Goal: Task Accomplishment & Management: Complete application form

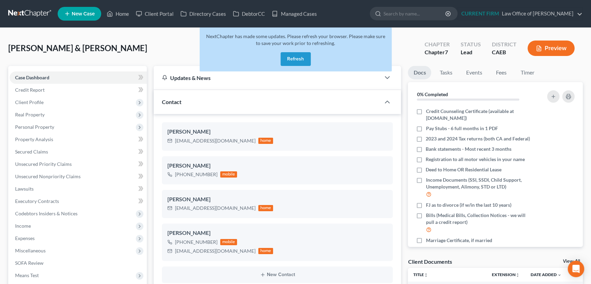
scroll to position [346, 0]
drag, startPoint x: 292, startPoint y: 59, endPoint x: 297, endPoint y: 14, distance: 45.3
click at [292, 59] on button "Refresh" at bounding box center [296, 59] width 30 height 14
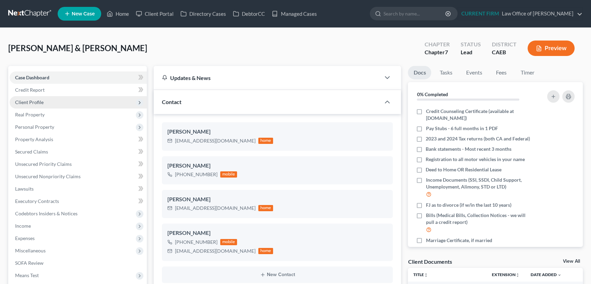
scroll to position [346, 0]
click at [296, 12] on link "Managed Cases" at bounding box center [294, 14] width 52 height 12
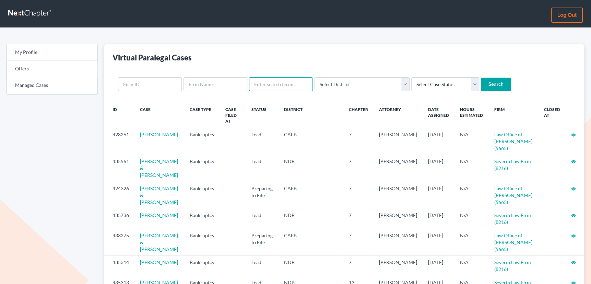
click at [281, 84] on input "text" at bounding box center [281, 84] width 64 height 14
type input "ketter"
click at [481, 78] on input "Search" at bounding box center [496, 85] width 30 height 14
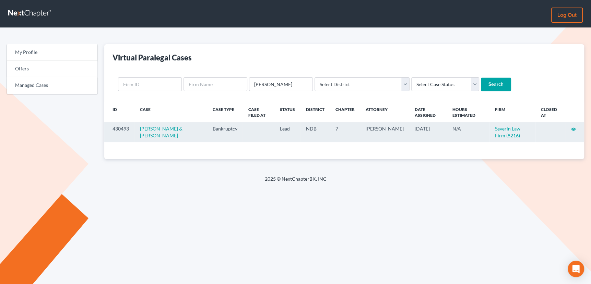
click at [572, 128] on icon "visibility" at bounding box center [573, 129] width 5 height 5
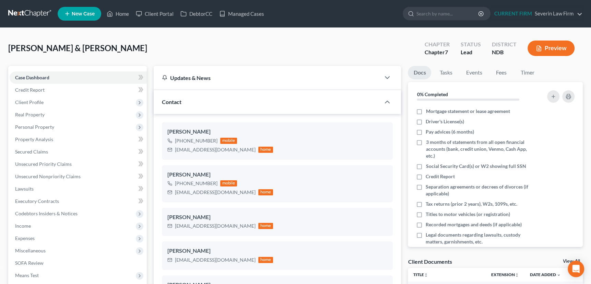
scroll to position [367, 0]
click at [37, 126] on span "Personal Property" at bounding box center [34, 127] width 39 height 6
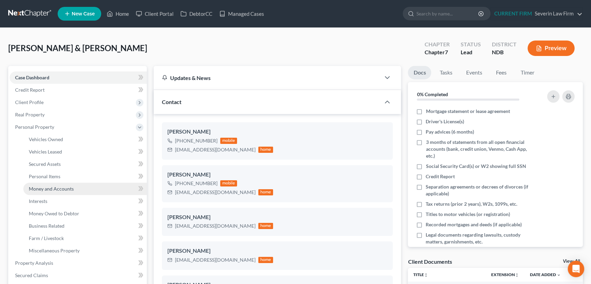
click at [47, 187] on span "Money and Accounts" at bounding box center [51, 189] width 45 height 6
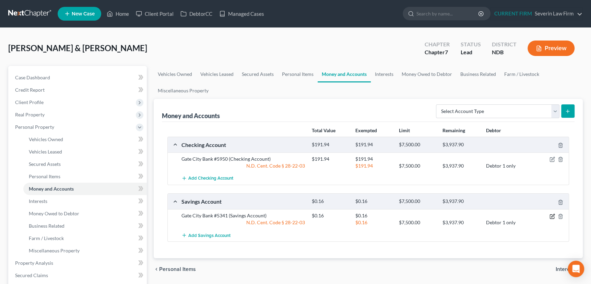
click at [554, 214] on icon "button" at bounding box center [552, 215] width 3 height 3
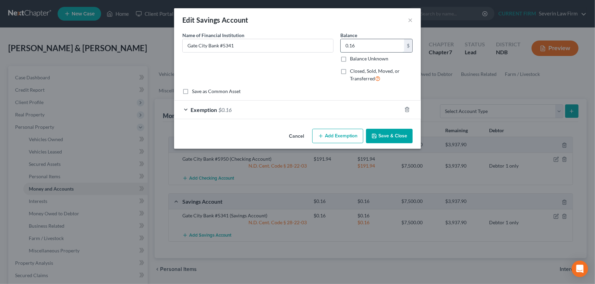
click at [355, 47] on input "0.16" at bounding box center [372, 45] width 63 height 13
type input "0"
click at [407, 109] on icon "button" at bounding box center [407, 109] width 5 height 5
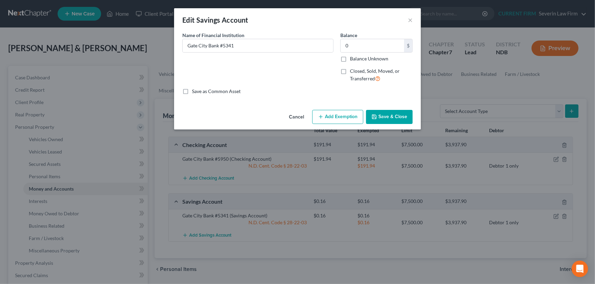
click at [385, 117] on button "Save & Close" at bounding box center [389, 117] width 47 height 14
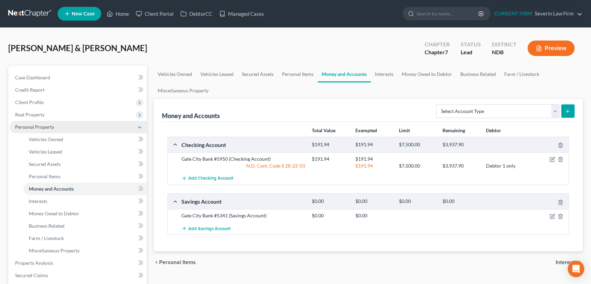
click at [27, 127] on span "Personal Property" at bounding box center [34, 127] width 39 height 6
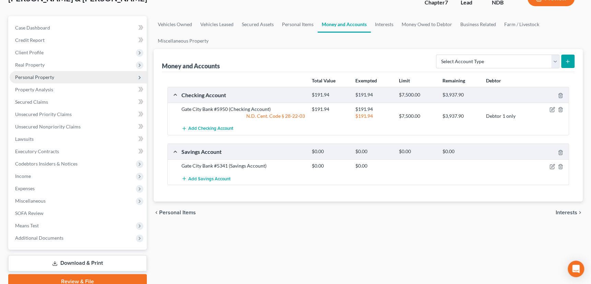
scroll to position [62, 0]
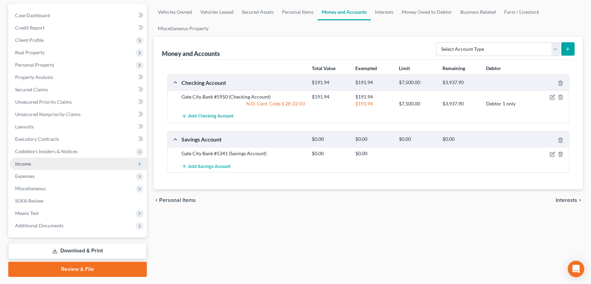
click at [26, 161] on span "Income" at bounding box center [23, 164] width 16 height 6
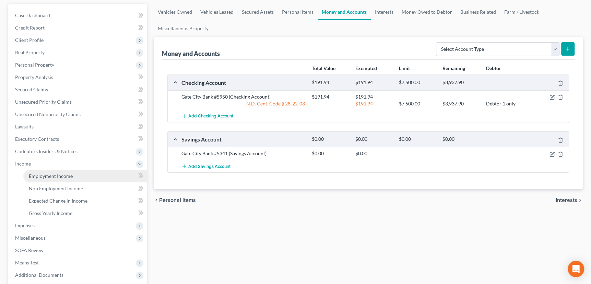
click at [37, 175] on span "Employment Income" at bounding box center [51, 176] width 44 height 6
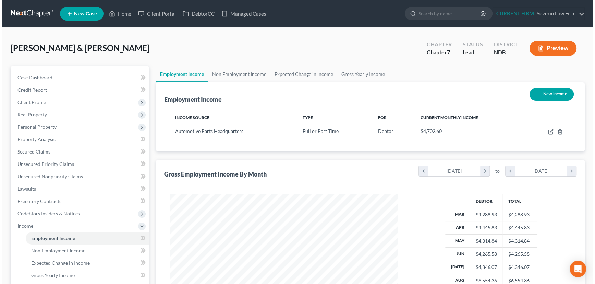
scroll to position [123, 242]
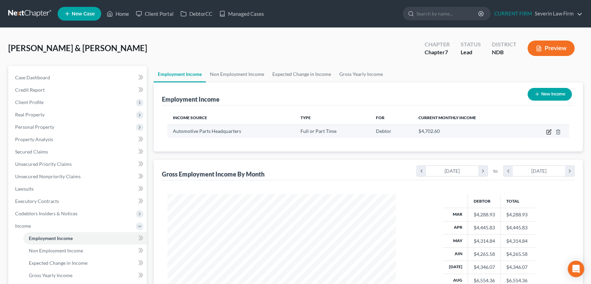
click at [547, 130] on icon "button" at bounding box center [548, 132] width 4 height 4
select select "0"
select select "24"
select select "2"
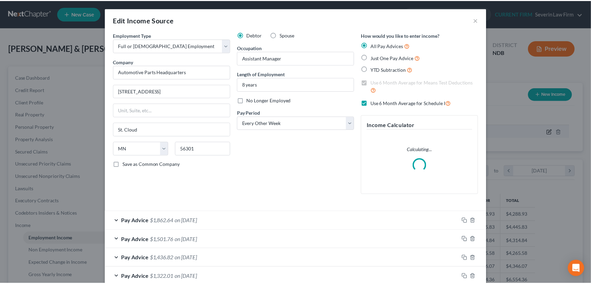
scroll to position [123, 244]
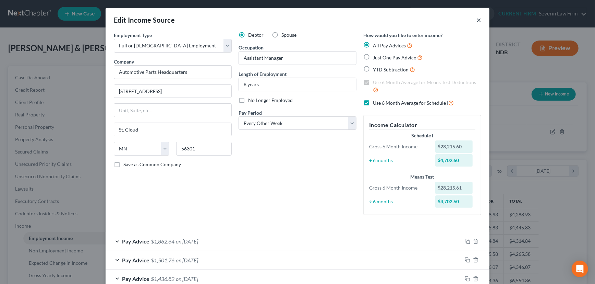
click at [477, 17] on button "×" at bounding box center [479, 20] width 5 height 8
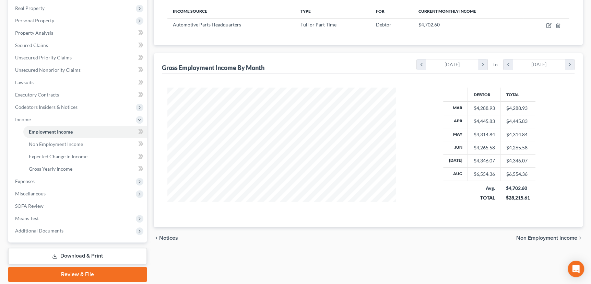
scroll to position [129, 0]
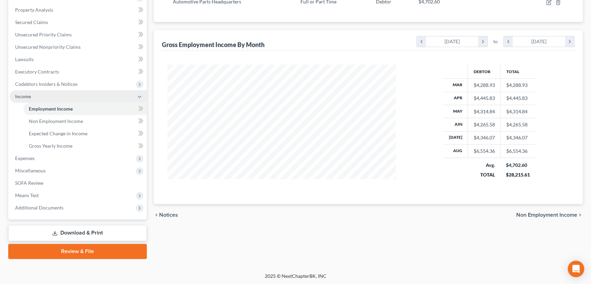
click at [19, 95] on span "Income" at bounding box center [23, 96] width 16 height 6
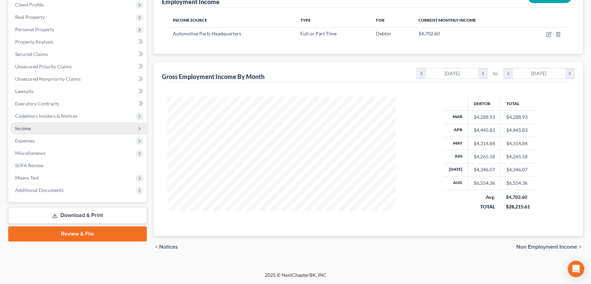
scroll to position [96, 0]
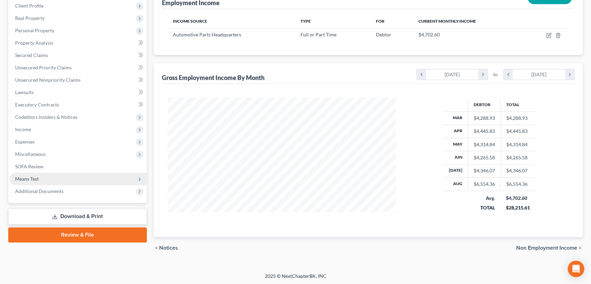
click at [29, 178] on span "Means Test" at bounding box center [27, 179] width 24 height 6
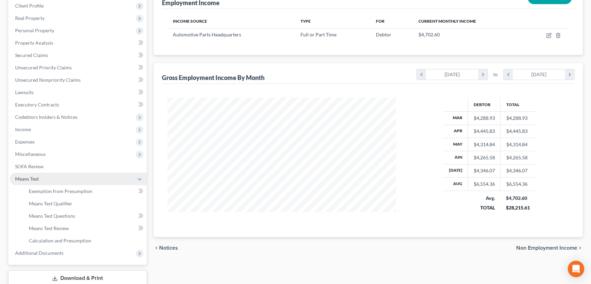
scroll to position [129, 0]
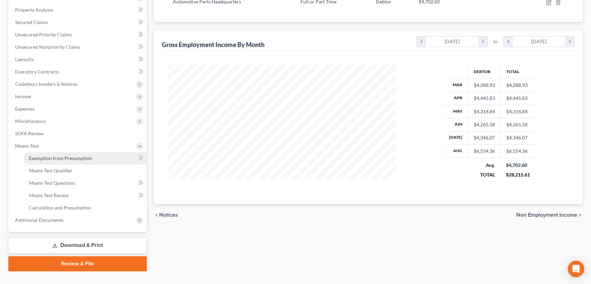
click at [57, 158] on span "Exemption from Presumption" at bounding box center [60, 158] width 63 height 6
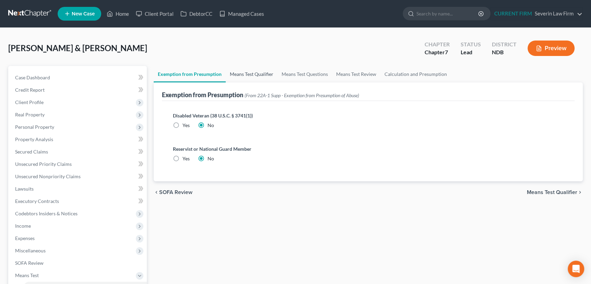
click at [251, 72] on link "Means Test Qualifier" at bounding box center [252, 74] width 52 height 16
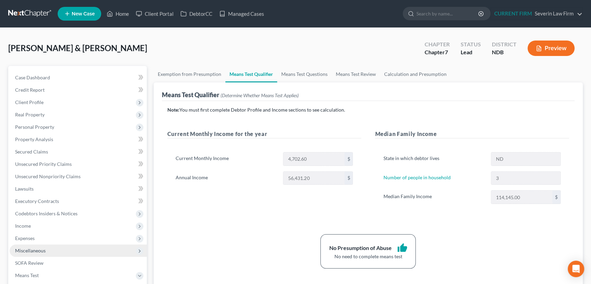
click at [36, 250] on span "Miscellaneous" at bounding box center [30, 250] width 31 height 6
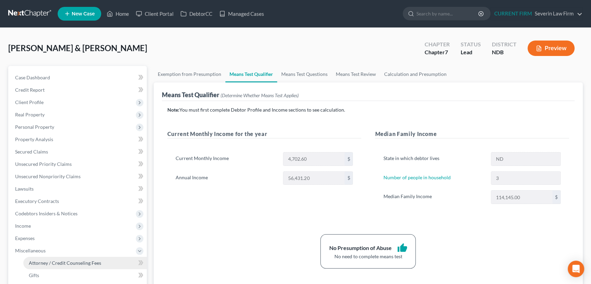
click at [56, 263] on span "Attorney / Credit Counseling Fees" at bounding box center [65, 263] width 72 height 6
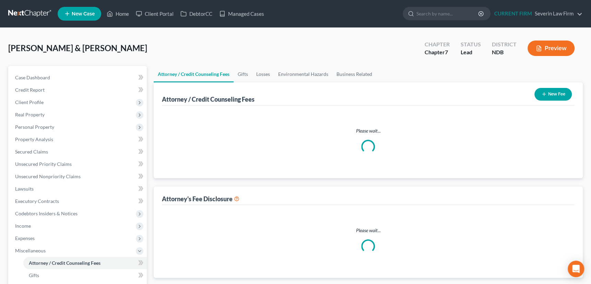
select select "0"
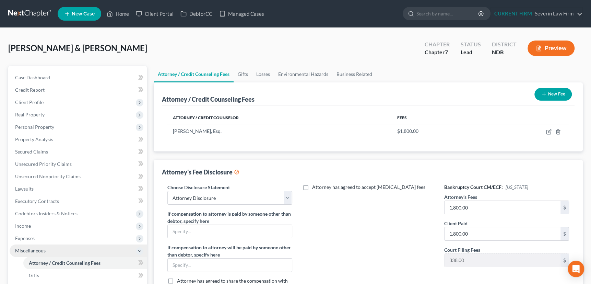
click at [35, 248] on span "Miscellaneous" at bounding box center [30, 250] width 31 height 6
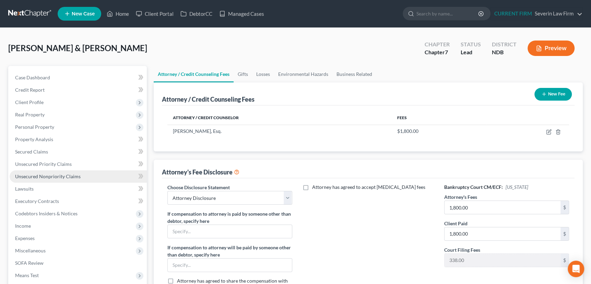
click at [63, 175] on span "Unsecured Nonpriority Claims" at bounding box center [48, 176] width 66 height 6
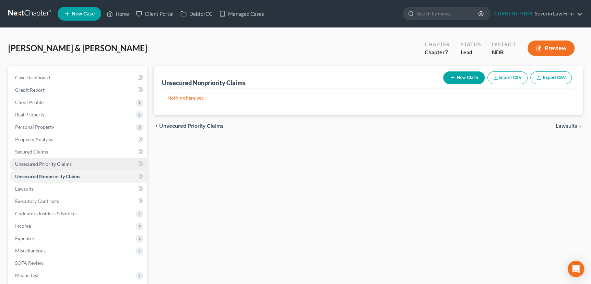
click at [48, 163] on span "Unsecured Priority Claims" at bounding box center [43, 164] width 57 height 6
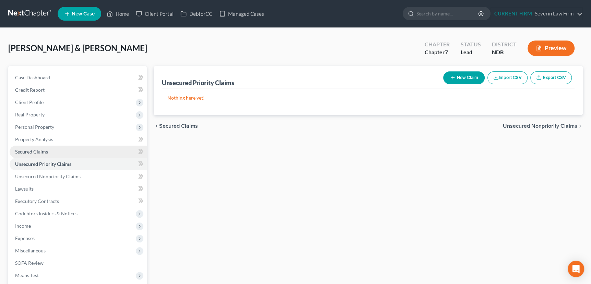
click at [45, 149] on span "Secured Claims" at bounding box center [31, 151] width 33 height 6
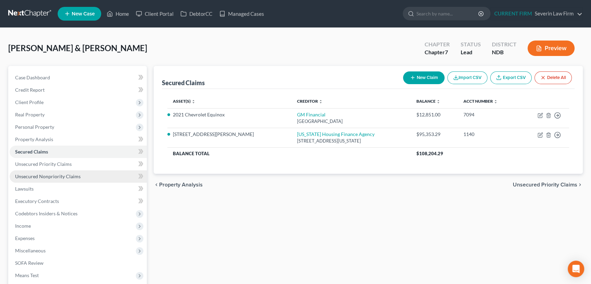
click at [46, 173] on span "Unsecured Nonpriority Claims" at bounding box center [48, 176] width 66 height 6
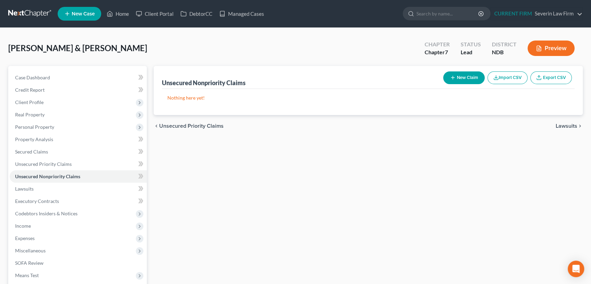
click at [452, 79] on icon "button" at bounding box center [452, 77] width 5 height 5
select select "2"
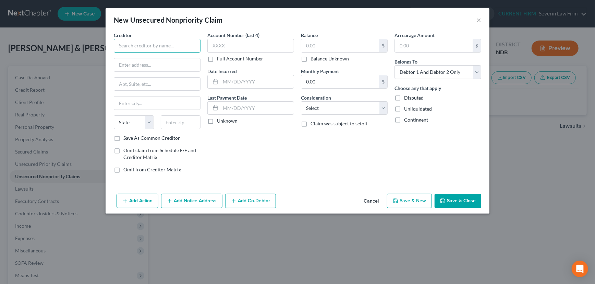
click at [140, 43] on input "text" at bounding box center [157, 46] width 87 height 14
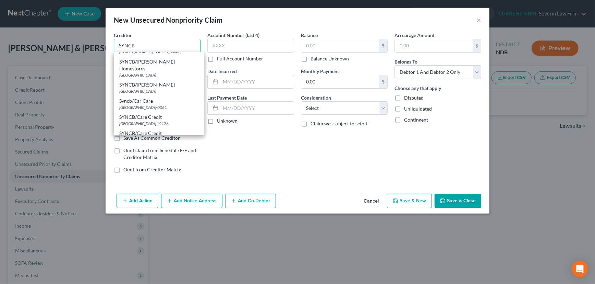
scroll to position [93, 0]
click at [151, 117] on div "SYNCB/Care Credit" at bounding box center [158, 116] width 79 height 7
type input "SYNCB/Care Credit"
type input "PO Box 71757"
type input "Philadelphia"
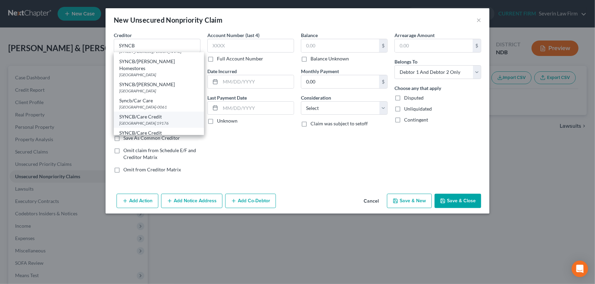
select select "39"
type input "19176"
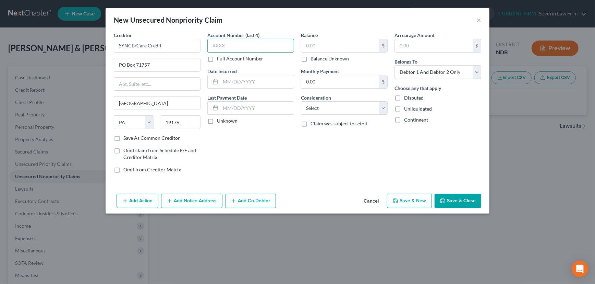
click at [237, 47] on input "text" at bounding box center [250, 46] width 87 height 14
type input "XXXX"
click at [233, 77] on input "text" at bounding box center [257, 81] width 73 height 13
click at [312, 44] on input "text" at bounding box center [340, 45] width 78 height 13
type input "3,459"
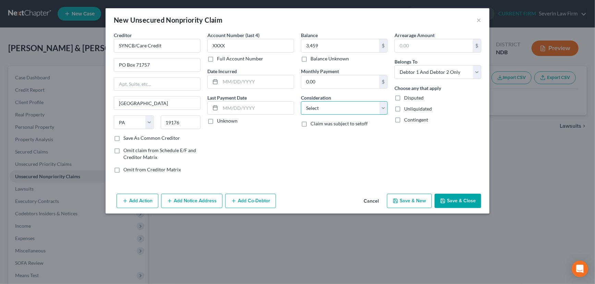
click at [353, 107] on select "Select Cable / Satellite Services Collection Agency Credit Card Debt Debt Couns…" at bounding box center [344, 108] width 87 height 14
select select "2"
click at [301, 101] on select "Select Cable / Satellite Services Collection Agency Credit Card Debt Debt Couns…" at bounding box center [344, 108] width 87 height 14
click at [230, 82] on input "text" at bounding box center [257, 81] width 73 height 13
type input "2022"
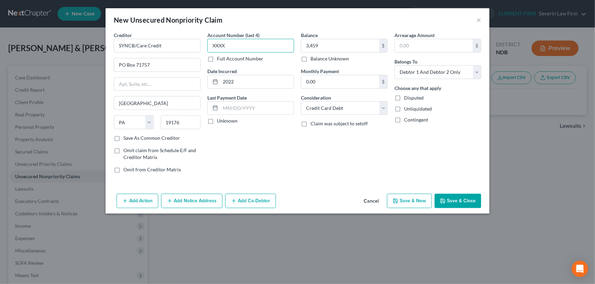
drag, startPoint x: 233, startPoint y: 46, endPoint x: 202, endPoint y: 50, distance: 31.8
click at [202, 50] on div "Creditor * SYNCB/Care Credit PO Box 71757 Philadelphia State AL AK AR AZ CA CO …" at bounding box center [297, 105] width 375 height 147
type input "3303"
click at [457, 198] on button "Save & Close" at bounding box center [458, 200] width 47 height 14
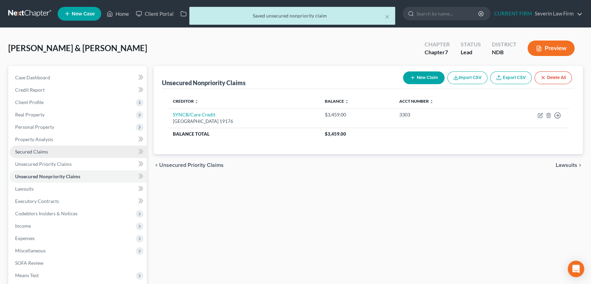
click at [34, 150] on span "Secured Claims" at bounding box center [31, 151] width 33 height 6
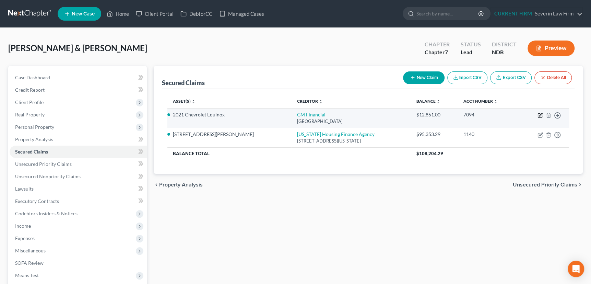
click at [538, 114] on icon "button" at bounding box center [539, 114] width 5 height 5
select select "45"
select select "0"
select select "4"
select select "2"
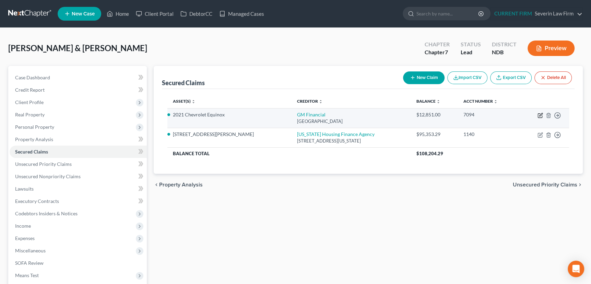
select select "0"
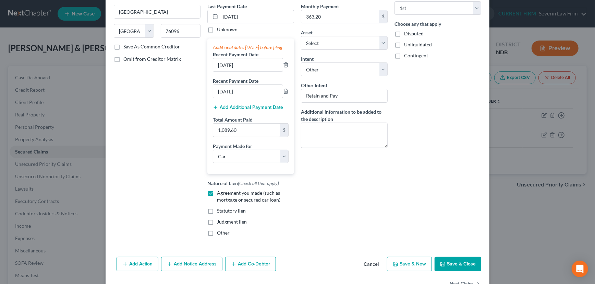
scroll to position [93, 0]
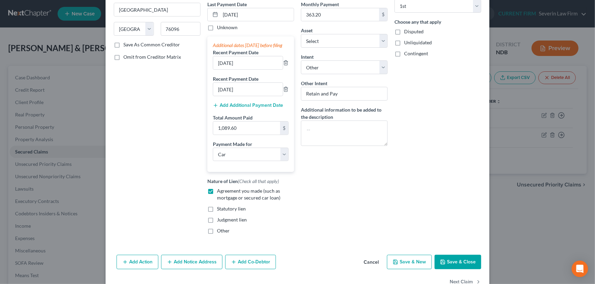
click at [459, 264] on button "Save & Close" at bounding box center [458, 261] width 47 height 14
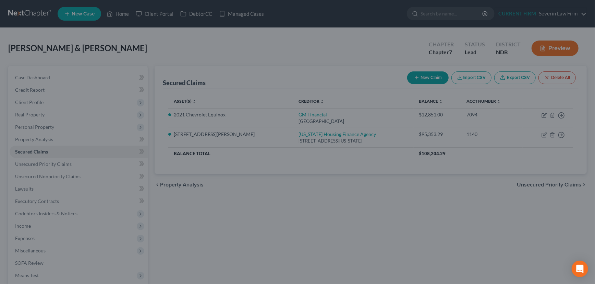
select select "9"
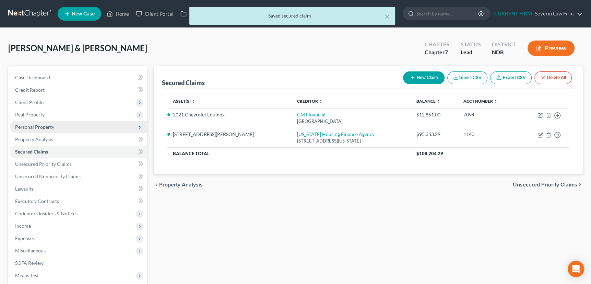
click at [44, 127] on span "Personal Property" at bounding box center [34, 127] width 39 height 6
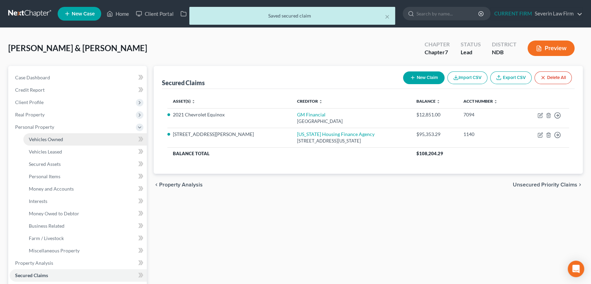
click at [44, 137] on span "Vehicles Owned" at bounding box center [46, 139] width 34 height 6
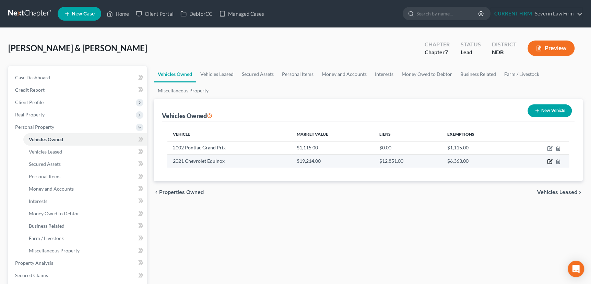
click at [549, 161] on icon "button" at bounding box center [550, 160] width 3 height 3
select select "0"
select select "5"
select select "2"
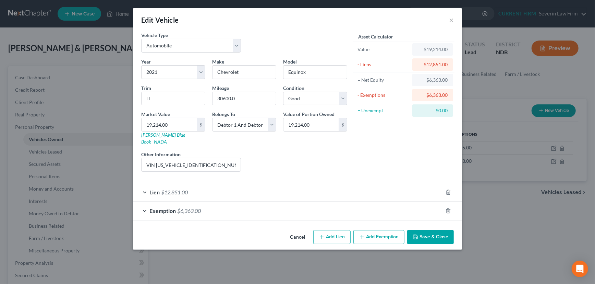
click at [418, 206] on div "Exemption $6,363.00" at bounding box center [288, 210] width 310 height 18
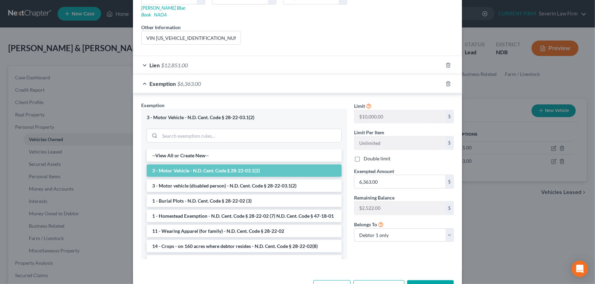
scroll to position [144, 0]
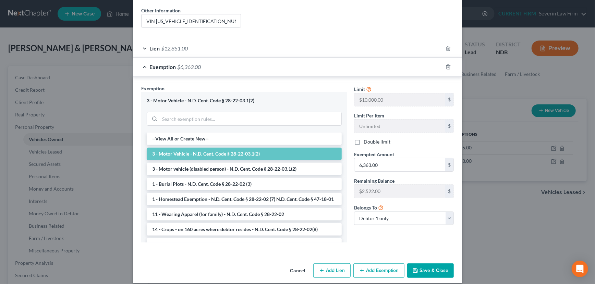
click at [429, 267] on button "Save & Close" at bounding box center [430, 270] width 47 height 14
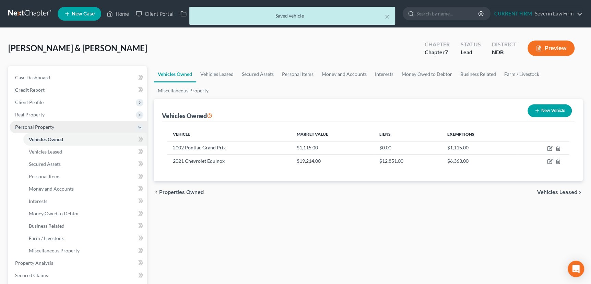
click at [39, 127] on span "Personal Property" at bounding box center [34, 127] width 39 height 6
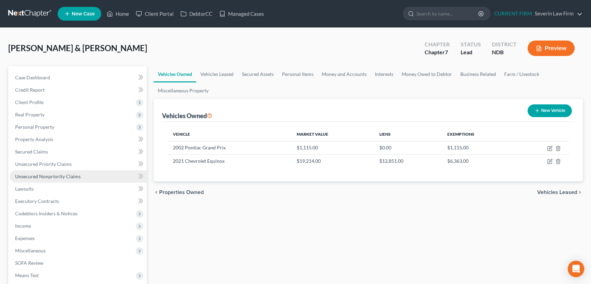
click at [40, 176] on span "Unsecured Nonpriority Claims" at bounding box center [48, 176] width 66 height 6
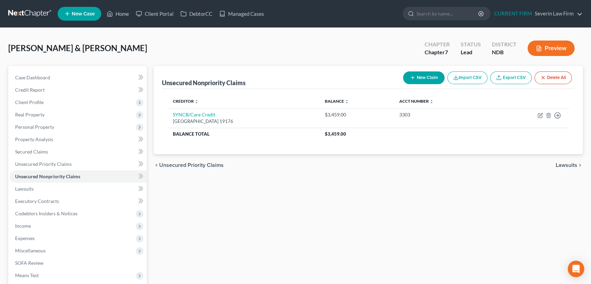
click at [410, 76] on icon "button" at bounding box center [412, 77] width 5 height 5
select select "2"
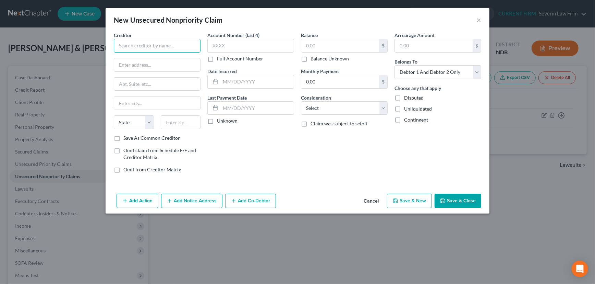
click at [164, 45] on input "text" at bounding box center [157, 46] width 87 height 14
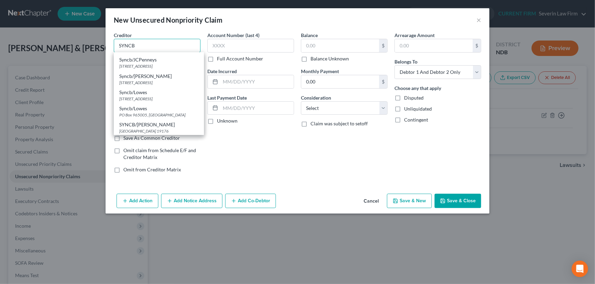
scroll to position [343, 0]
click at [131, 70] on div "4125 Windward Plaza, Alpharetta, GA 30005" at bounding box center [158, 67] width 79 height 6
type input "Syncb/Lowes"
type input "4125 Windward Plaza"
type input "Alpharetta"
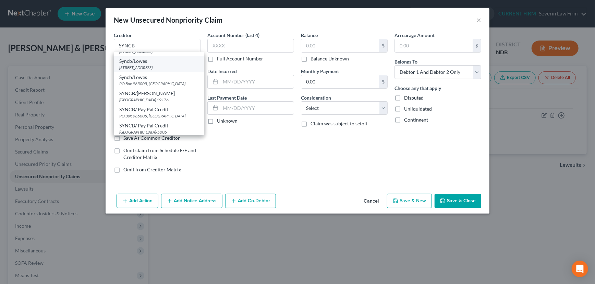
select select "10"
type input "30005"
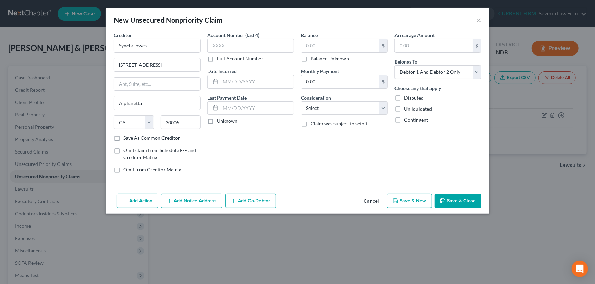
scroll to position [0, 0]
drag, startPoint x: 150, startPoint y: 43, endPoint x: 111, endPoint y: 48, distance: 39.1
click at [111, 48] on div "Creditor * Syncb/Lowes 4125 Windward Plaza Alpharetta State AL AK AR AZ CA CO C…" at bounding box center [157, 105] width 94 height 147
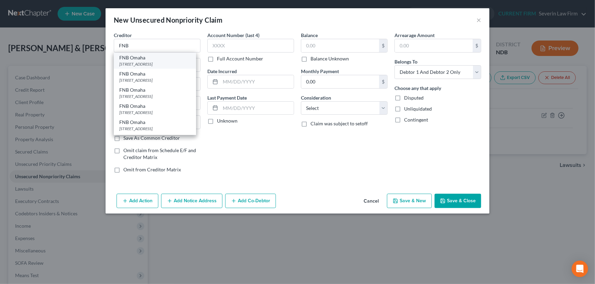
click at [141, 59] on div "FNB Omaha" at bounding box center [154, 57] width 71 height 7
type input "FNB Omaha"
type input "1620 Dodge St."
type input "MS3104"
type input "Omaha"
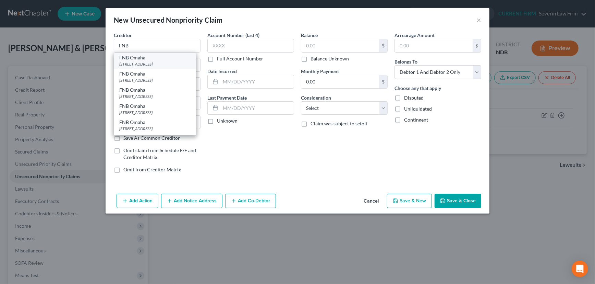
select select "30"
type input "68197"
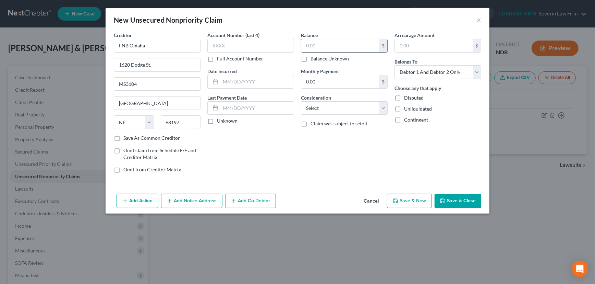
click at [320, 44] on input "text" at bounding box center [340, 45] width 78 height 13
type input "11,749"
click at [240, 82] on input "text" at bounding box center [257, 81] width 73 height 13
type input "2021"
click at [247, 39] on input "text" at bounding box center [250, 46] width 87 height 14
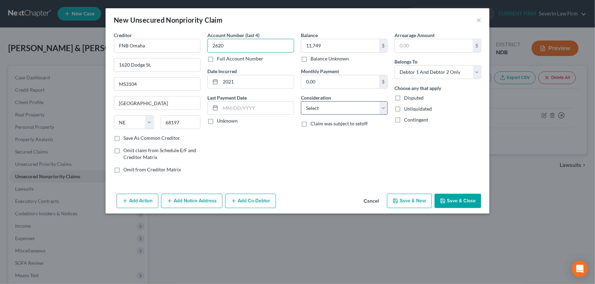
type input "2620"
click at [364, 106] on select "Select Cable / Satellite Services Collection Agency Credit Card Debt Debt Couns…" at bounding box center [344, 108] width 87 height 14
select select "2"
click at [301, 101] on select "Select Cable / Satellite Services Collection Agency Credit Card Debt Debt Couns…" at bounding box center [344, 108] width 87 height 14
click at [458, 198] on button "Save & Close" at bounding box center [458, 200] width 47 height 14
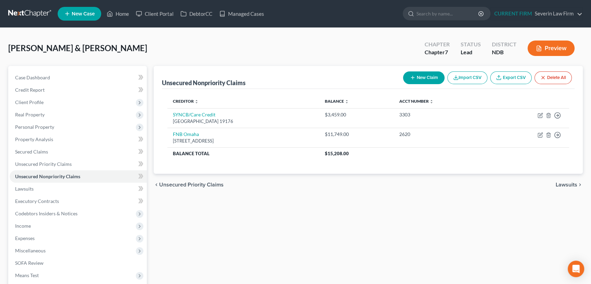
click at [410, 79] on icon "button" at bounding box center [412, 77] width 5 height 5
select select "2"
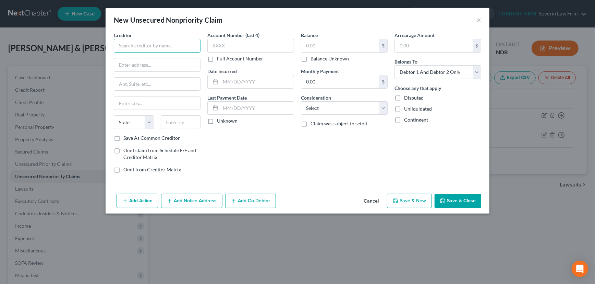
click at [168, 45] on input "text" at bounding box center [157, 46] width 87 height 14
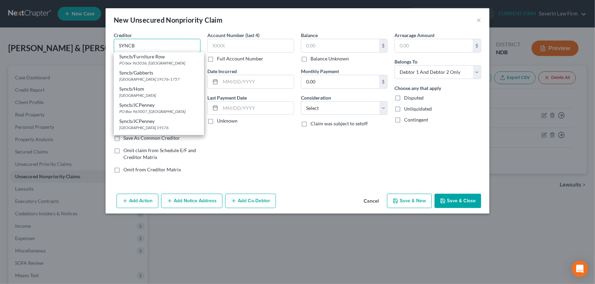
scroll to position [249, 0]
click at [164, 98] on div "PO Box 965007, Orlando, FL 32896" at bounding box center [158, 96] width 79 height 6
type input "Syncb/JCPenney"
type input "PO Box 965007"
type input "Orlando"
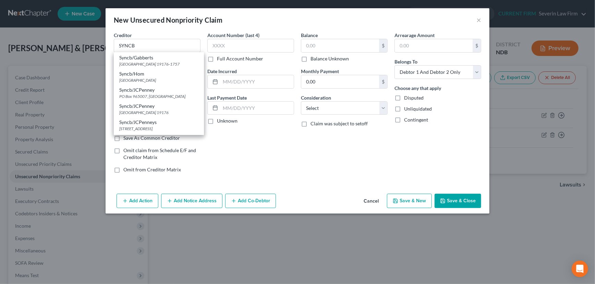
select select "9"
type input "32896"
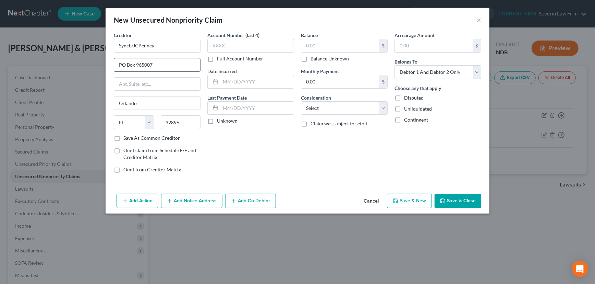
scroll to position [0, 0]
click at [231, 46] on input "text" at bounding box center [250, 46] width 87 height 14
type input "2559"
click at [321, 41] on input "text" at bounding box center [340, 45] width 78 height 13
type input "63"
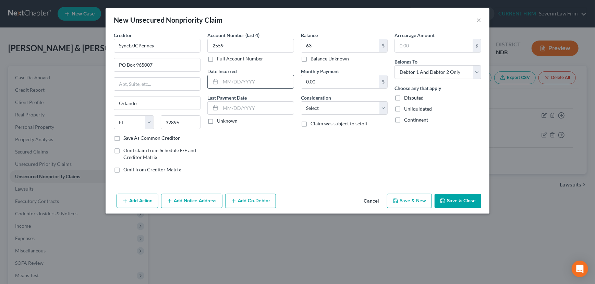
click at [248, 82] on input "text" at bounding box center [257, 81] width 73 height 13
type input "2016"
click at [217, 122] on label "Unknown" at bounding box center [227, 120] width 21 height 7
click at [220, 122] on input "Unknown" at bounding box center [222, 119] width 4 height 4
checkbox input "true"
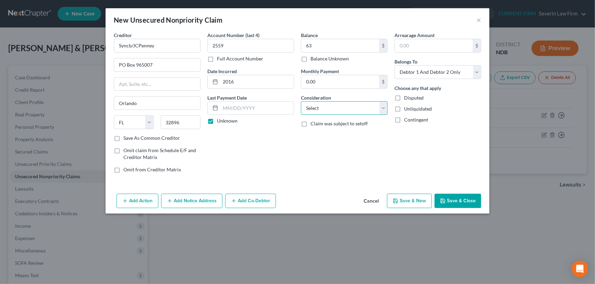
click at [344, 107] on select "Select Cable / Satellite Services Collection Agency Credit Card Debt Debt Couns…" at bounding box center [344, 108] width 87 height 14
select select "2"
click at [301, 101] on select "Select Cable / Satellite Services Collection Agency Credit Card Debt Debt Couns…" at bounding box center [344, 108] width 87 height 14
click at [123, 137] on label "Save As Common Creditor" at bounding box center [151, 137] width 57 height 7
click at [126, 137] on input "Save As Common Creditor" at bounding box center [128, 136] width 4 height 4
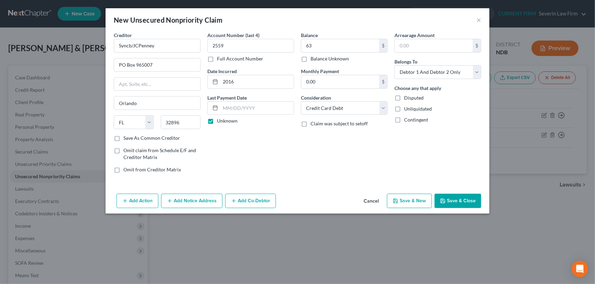
checkbox input "true"
click at [420, 200] on button "Save & New" at bounding box center [409, 200] width 45 height 14
select select "2"
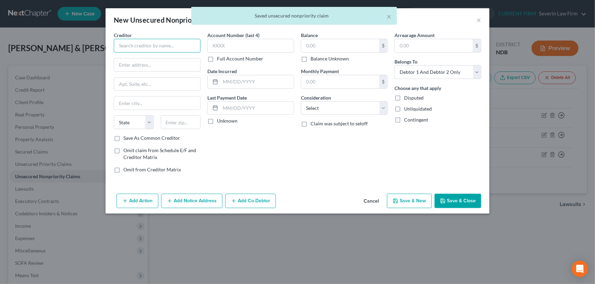
click at [166, 44] on input "text" at bounding box center [157, 46] width 87 height 14
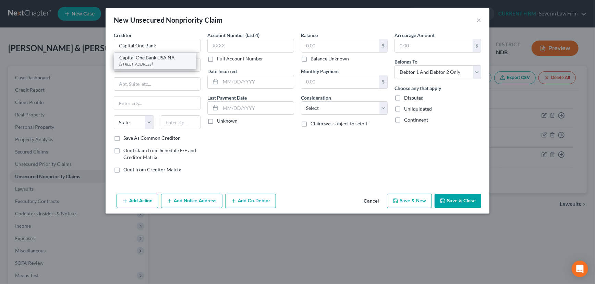
click at [165, 60] on div "Capital One Bank USA NA" at bounding box center [154, 57] width 71 height 7
type input "Capital One Bank USA NA"
type input "PO Box 31293"
type input "Salt Lake City"
select select "46"
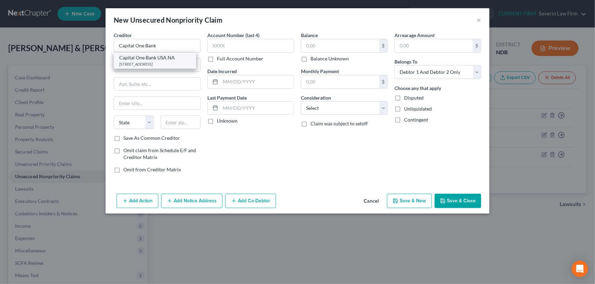
type input "84131"
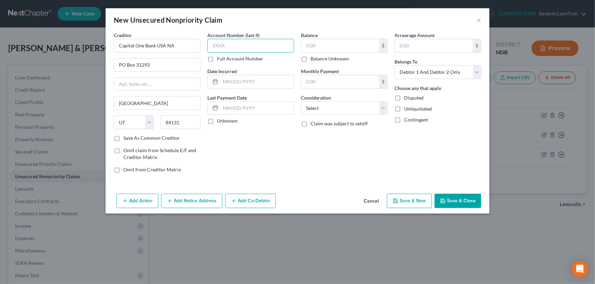
click at [235, 46] on input "text" at bounding box center [250, 46] width 87 height 14
type input "5525"
click at [323, 44] on input "text" at bounding box center [340, 45] width 78 height 13
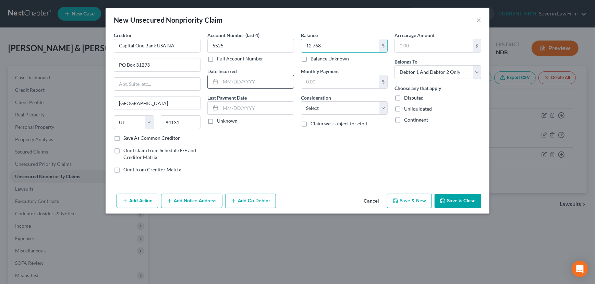
type input "12,768"
click at [267, 81] on input "text" at bounding box center [257, 81] width 73 height 13
type input "2015"
click at [217, 121] on label "Unknown" at bounding box center [227, 120] width 21 height 7
click at [220, 121] on input "Unknown" at bounding box center [222, 119] width 4 height 4
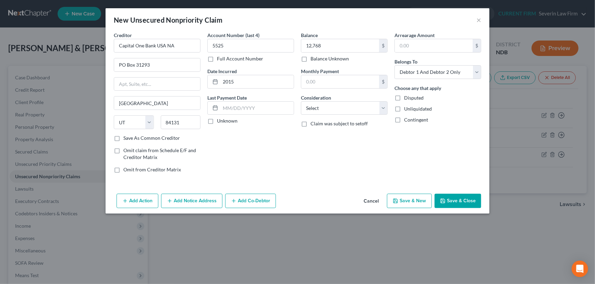
checkbox input "true"
click at [328, 108] on select "Select Cable / Satellite Services Collection Agency Credit Card Debt Debt Couns…" at bounding box center [344, 108] width 87 height 14
select select "2"
click at [301, 101] on select "Select Cable / Satellite Services Collection Agency Credit Card Debt Debt Couns…" at bounding box center [344, 108] width 87 height 14
click at [123, 136] on label "Save As Common Creditor" at bounding box center [151, 137] width 57 height 7
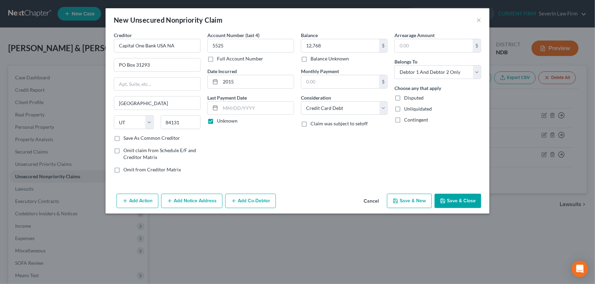
click at [126, 136] on input "Save As Common Creditor" at bounding box center [128, 136] width 4 height 4
checkbox input "true"
click at [415, 201] on button "Save & New" at bounding box center [409, 200] width 45 height 14
select select "2"
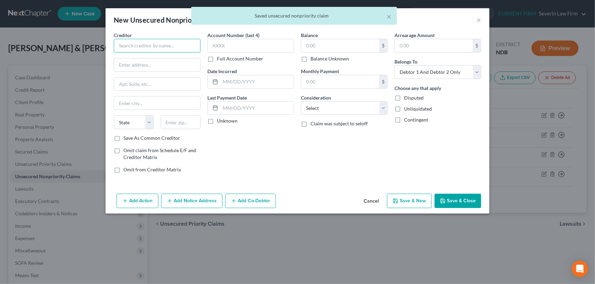
click at [171, 46] on input "text" at bounding box center [157, 46] width 87 height 14
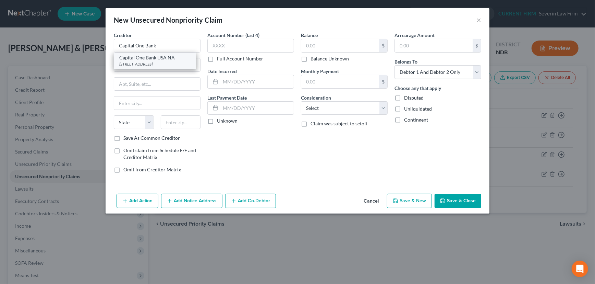
click at [169, 61] on div "PO Box 31293, Salt Lake City, UT 84131" at bounding box center [154, 64] width 71 height 6
type input "Capital One Bank USA NA"
type input "PO Box 31293"
type input "Salt Lake City"
select select "46"
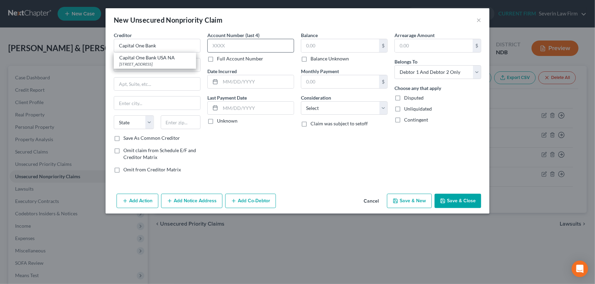
type input "84131"
click at [233, 47] on input "text" at bounding box center [250, 46] width 87 height 14
type input "8989"
click at [325, 48] on input "text" at bounding box center [340, 45] width 78 height 13
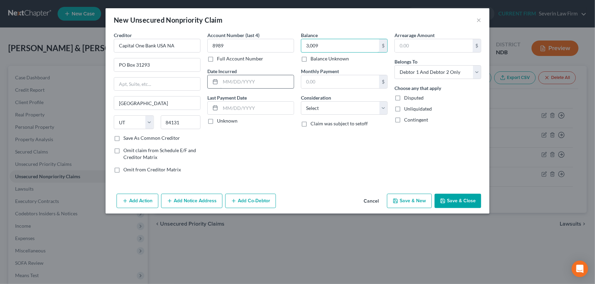
type input "3,009"
click at [270, 82] on input "text" at bounding box center [257, 81] width 73 height 13
type input "2013"
drag, startPoint x: 212, startPoint y: 122, endPoint x: 290, endPoint y: 115, distance: 78.6
click at [217, 122] on label "Unknown" at bounding box center [227, 120] width 21 height 7
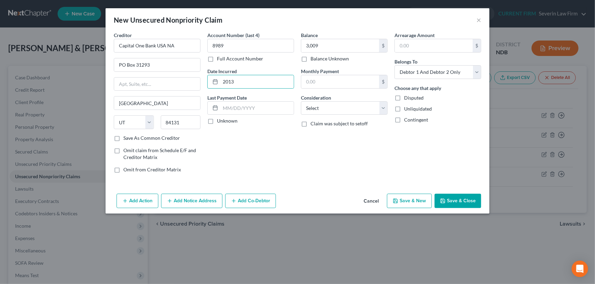
click at [220, 122] on input "Unknown" at bounding box center [222, 119] width 4 height 4
checkbox input "true"
click at [321, 109] on select "Select Cable / Satellite Services Collection Agency Credit Card Debt Debt Couns…" at bounding box center [344, 108] width 87 height 14
select select "2"
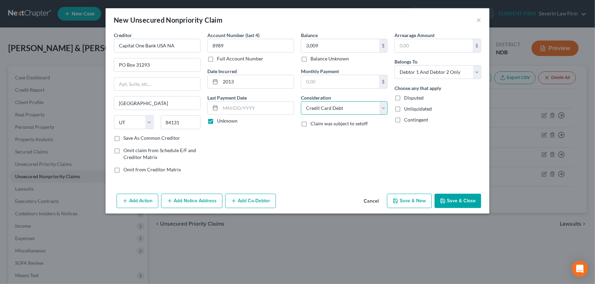
click at [301, 101] on select "Select Cable / Satellite Services Collection Agency Credit Card Debt Debt Couns…" at bounding box center [344, 108] width 87 height 14
click at [123, 138] on label "Save As Common Creditor" at bounding box center [151, 137] width 57 height 7
click at [126, 138] on input "Save As Common Creditor" at bounding box center [128, 136] width 4 height 4
checkbox input "true"
click at [414, 200] on button "Save & New" at bounding box center [409, 200] width 45 height 14
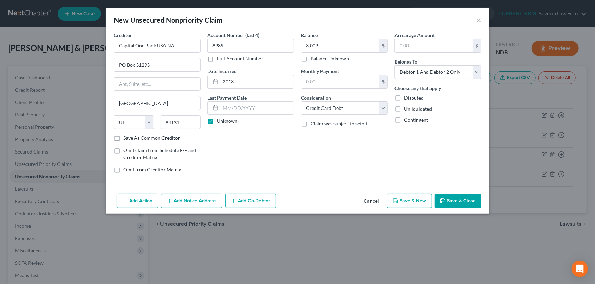
select select "2"
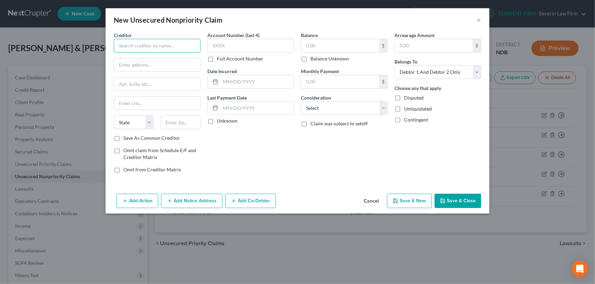
click at [164, 45] on input "text" at bounding box center [157, 46] width 87 height 14
type input "FM/Firstmark Serviced Trust"
type input "121 S 13th St"
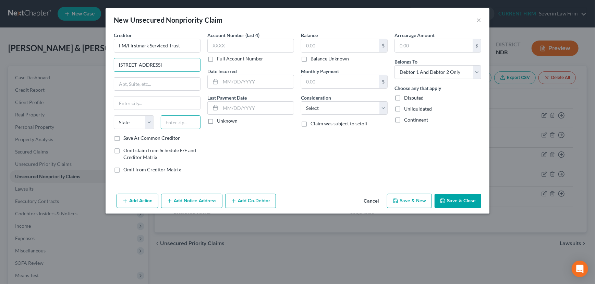
click at [188, 123] on input "text" at bounding box center [181, 122] width 40 height 14
type input "68508"
type input "Lincoln"
select select "30"
click at [231, 45] on input "text" at bounding box center [250, 46] width 87 height 14
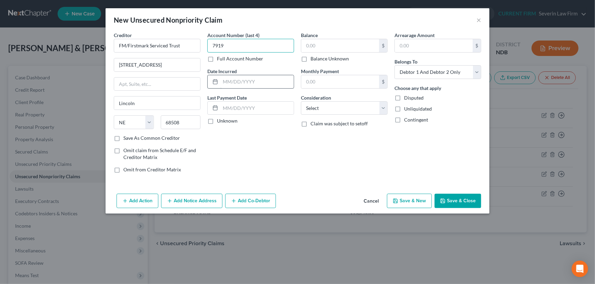
type input "7919"
click at [235, 81] on input "text" at bounding box center [257, 81] width 73 height 13
type input "2009"
click at [217, 122] on label "Unknown" at bounding box center [227, 120] width 21 height 7
click at [220, 122] on input "Unknown" at bounding box center [222, 119] width 4 height 4
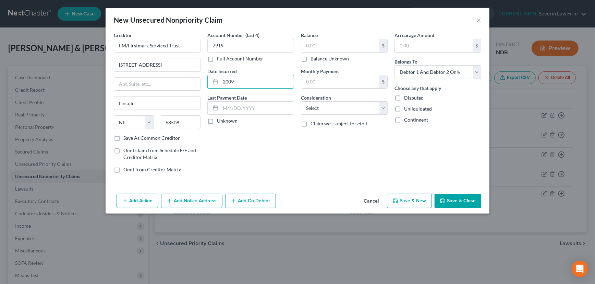
checkbox input "true"
click at [330, 46] on input "text" at bounding box center [340, 45] width 78 height 13
type input "2,229"
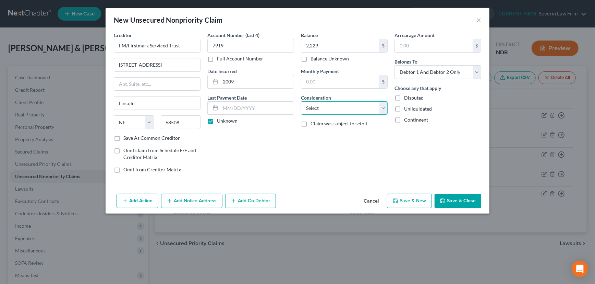
click at [324, 108] on select "Select Cable / Satellite Services Collection Agency Credit Card Debt Debt Couns…" at bounding box center [344, 108] width 87 height 14
select select "17"
click at [301, 101] on select "Select Cable / Satellite Services Collection Agency Credit Card Debt Debt Couns…" at bounding box center [344, 108] width 87 height 14
click at [123, 137] on label "Save As Common Creditor" at bounding box center [151, 137] width 57 height 7
click at [126, 137] on input "Save As Common Creditor" at bounding box center [128, 136] width 4 height 4
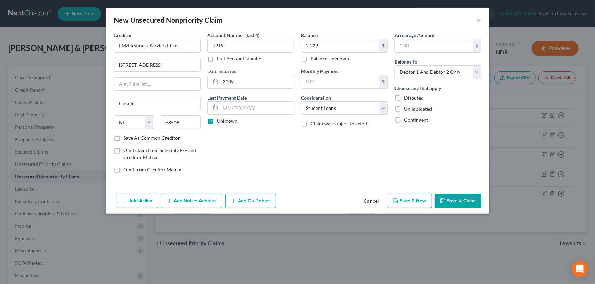
checkbox input "true"
click at [416, 201] on button "Save & New" at bounding box center [409, 200] width 45 height 14
select select "2"
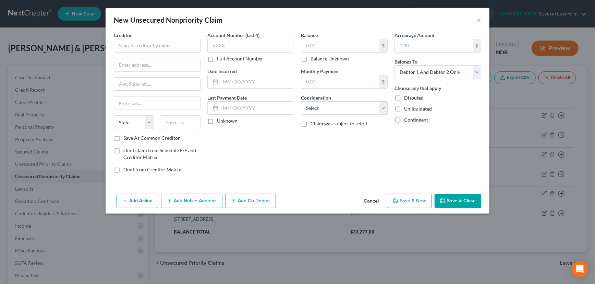
click at [375, 198] on button "Cancel" at bounding box center [371, 201] width 26 height 14
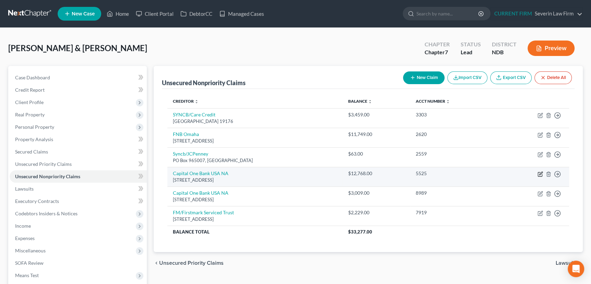
click at [540, 173] on icon "button" at bounding box center [540, 172] width 3 height 3
select select "46"
select select "2"
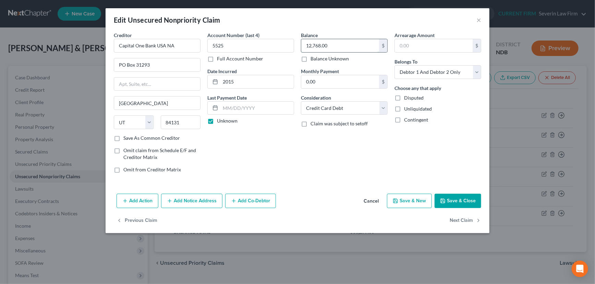
click at [332, 46] on input "12,768.00" at bounding box center [340, 45] width 78 height 13
type input "12,768.08"
click at [462, 201] on button "Save & Close" at bounding box center [458, 200] width 47 height 14
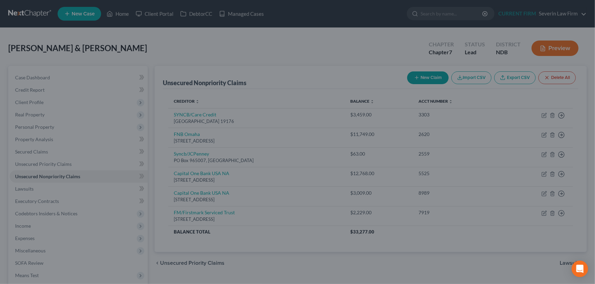
type input "0"
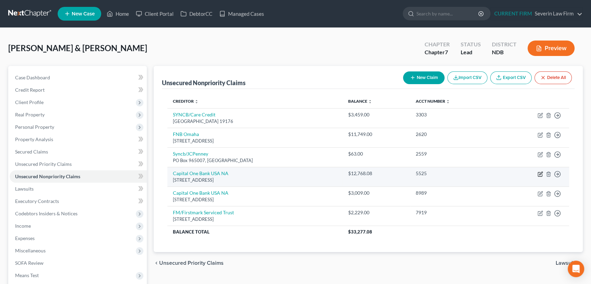
click at [539, 174] on icon "button" at bounding box center [539, 173] width 5 height 5
select select "46"
select select "2"
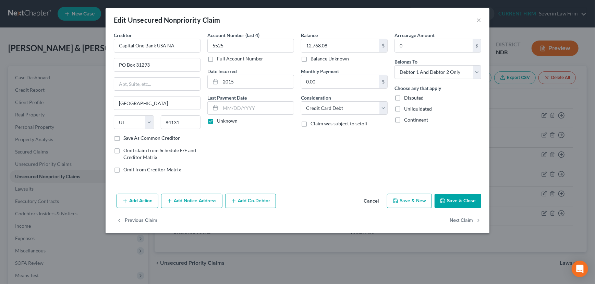
click at [188, 198] on button "Add Notice Address" at bounding box center [191, 200] width 61 height 14
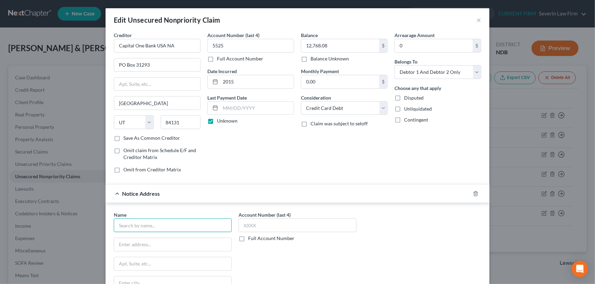
click at [128, 225] on input "text" at bounding box center [173, 225] width 118 height 14
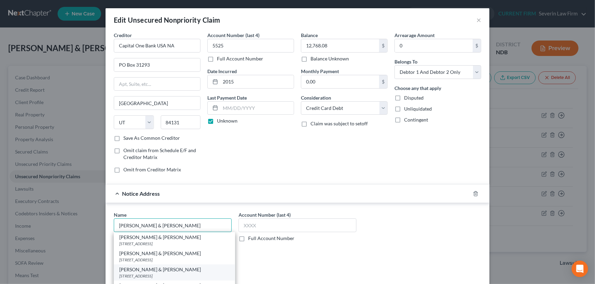
type input "Messerli & Kramer"
click at [133, 274] on div "3033 Campus Drive, Suite 250, Minneapolis, MN 55441" at bounding box center [174, 276] width 110 height 6
type input "3033 Campus Drive, Suite 250"
type input "Minneapolis"
select select "24"
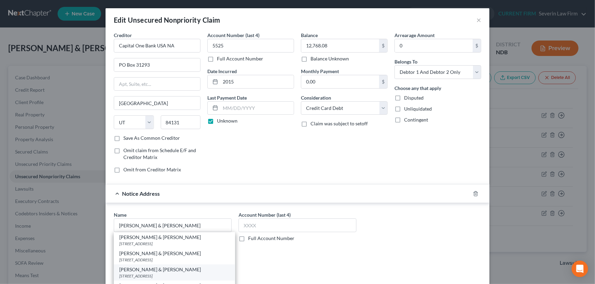
type input "55441"
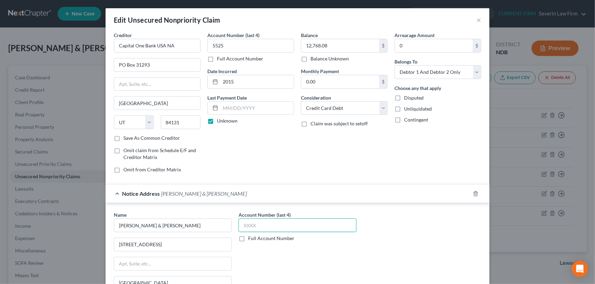
click at [261, 225] on input "text" at bounding box center [298, 225] width 118 height 14
type input "XXXX"
click at [298, 199] on div "Notice Address Messerli & Kramer" at bounding box center [288, 193] width 365 height 18
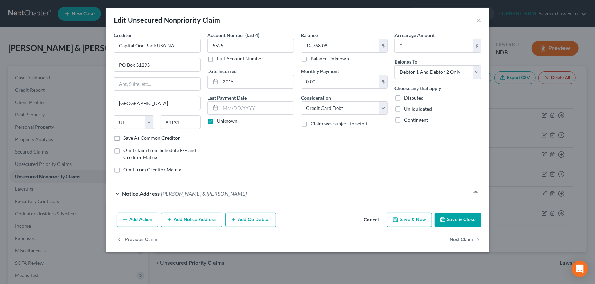
click at [461, 216] on button "Save & Close" at bounding box center [458, 219] width 47 height 14
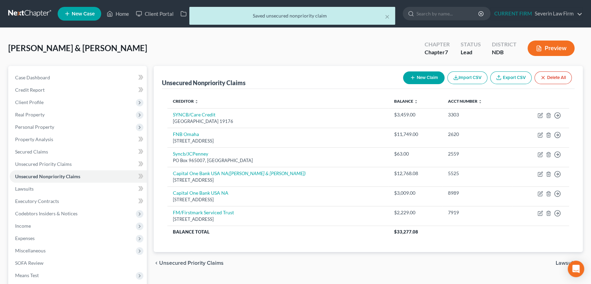
click at [562, 261] on span "Lawsuits" at bounding box center [567, 262] width 22 height 5
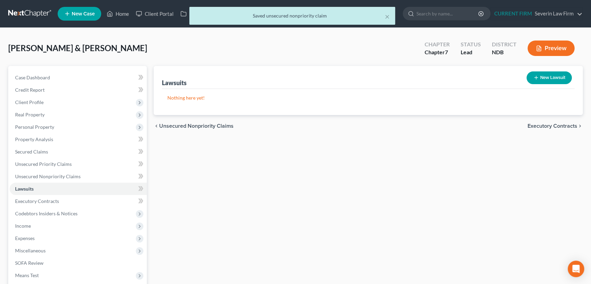
click at [536, 78] on line "button" at bounding box center [535, 78] width 3 height 0
select select "0"
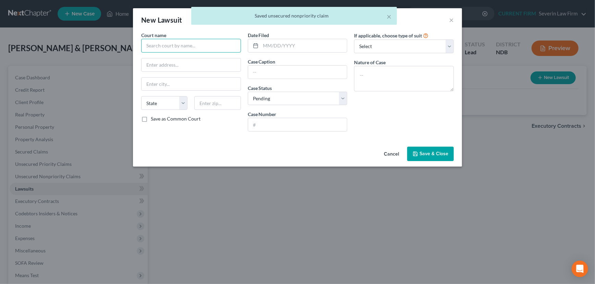
click at [180, 45] on input "text" at bounding box center [191, 46] width 100 height 14
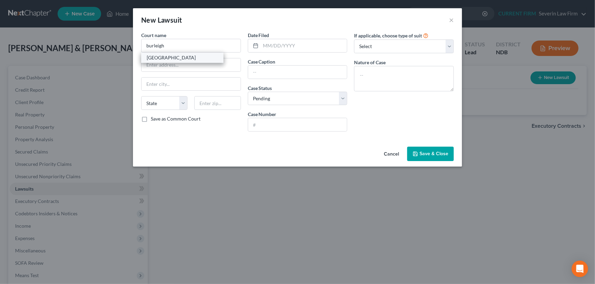
click at [173, 59] on div "Burleigh County District Court" at bounding box center [182, 57] width 71 height 7
type input "Burleigh County District Court"
type input "514 E Thayer Ave"
type input "Bismarck"
select select "29"
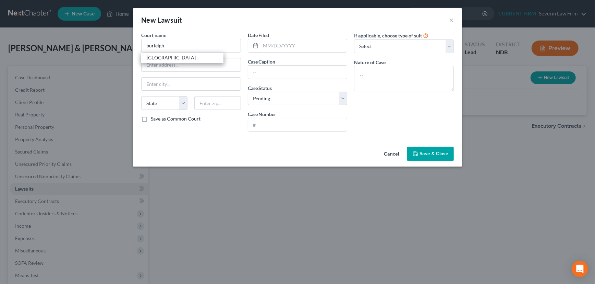
type input "58501"
click at [276, 45] on input "text" at bounding box center [304, 45] width 86 height 13
click at [275, 45] on input "text" at bounding box center [304, 45] width 86 height 13
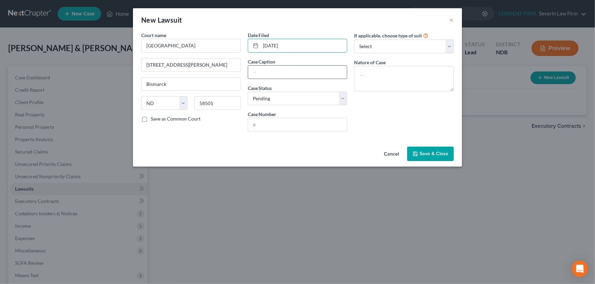
type input "07/14/2025"
click at [261, 72] on input "text" at bounding box center [297, 72] width 99 height 13
type input "Capital One Bank USA NA vs. Jennifer C Ketterling"
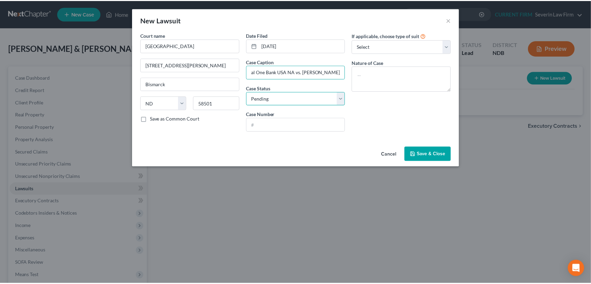
scroll to position [0, 0]
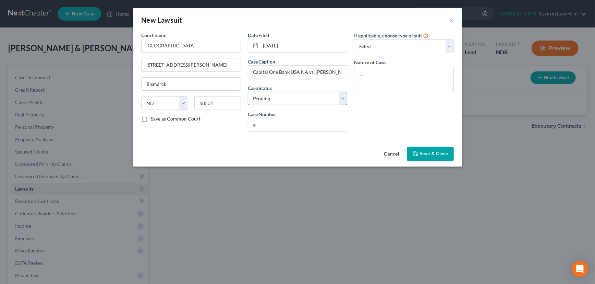
click at [301, 96] on select "Select Pending On Appeal Concluded" at bounding box center [298, 99] width 100 height 14
select select "2"
click at [248, 92] on select "Select Pending On Appeal Concluded" at bounding box center [298, 99] width 100 height 14
click at [277, 124] on input "text" at bounding box center [297, 124] width 99 height 13
click at [392, 153] on button "Cancel" at bounding box center [392, 154] width 26 height 14
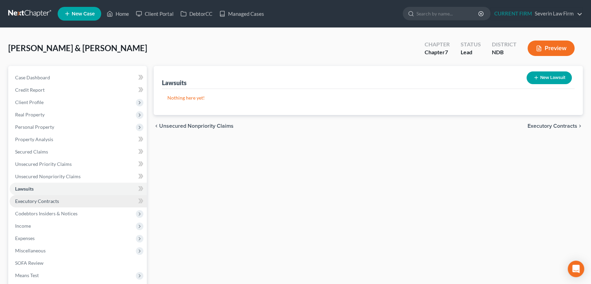
drag, startPoint x: 188, startPoint y: 124, endPoint x: 32, endPoint y: 198, distance: 173.2
click at [188, 124] on span "Unsecured Nonpriority Claims" at bounding box center [196, 125] width 74 height 5
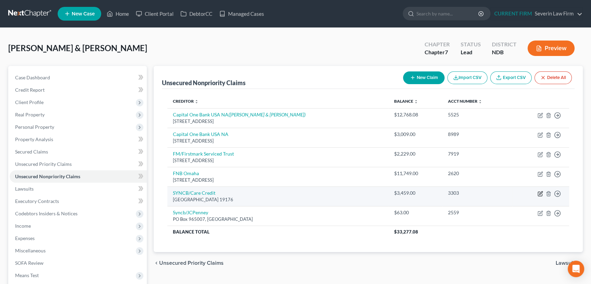
click at [538, 192] on icon "button" at bounding box center [540, 193] width 4 height 4
select select "39"
select select "2"
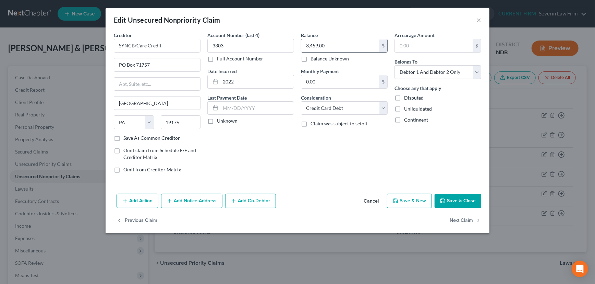
click at [336, 46] on input "3,459.00" at bounding box center [340, 45] width 78 height 13
click at [331, 44] on input "3,459.00" at bounding box center [340, 45] width 78 height 13
type input "3,459.59"
click at [412, 197] on button "Save & New" at bounding box center [409, 200] width 45 height 14
select select "2"
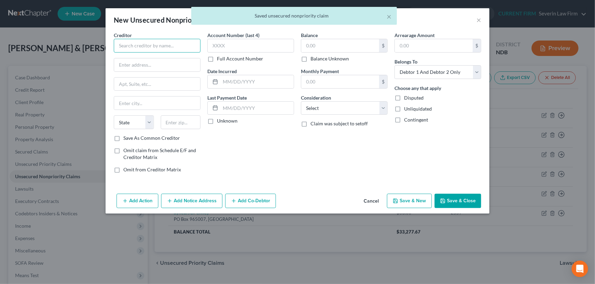
click at [177, 43] on input "text" at bounding box center [157, 46] width 87 height 14
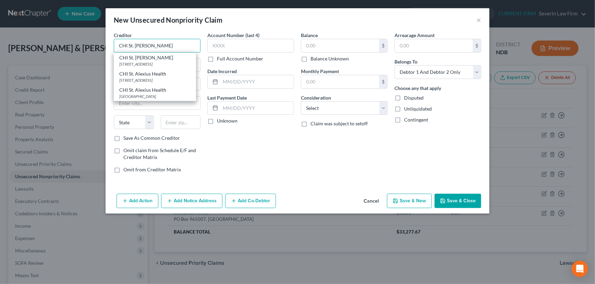
drag, startPoint x: 163, startPoint y: 46, endPoint x: 113, endPoint y: 48, distance: 50.1
click at [113, 48] on div "Creditor * CHI St. Alexius CHI St. Alexius PO Box 1259 Dept # 141529, Oaks, PA …" at bounding box center [157, 105] width 94 height 147
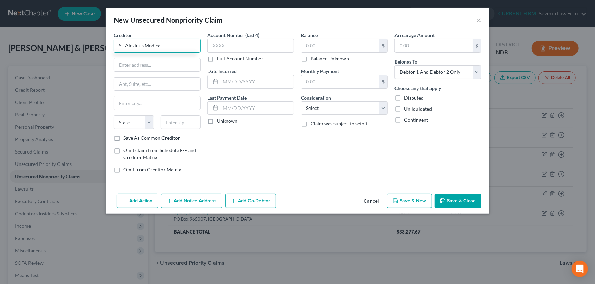
click at [137, 45] on input "St. Alexiuus Medical" at bounding box center [157, 46] width 87 height 14
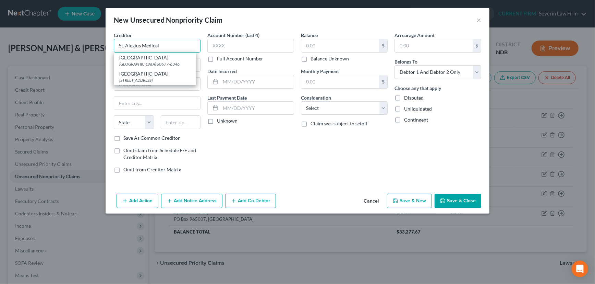
click at [160, 46] on input "St. Alexius Medical" at bounding box center [157, 46] width 87 height 14
click at [160, 61] on div "PO Box 776346, Chicago, IL 60677-6346" at bounding box center [154, 64] width 71 height 6
type input "St. Alexius Medical Center"
type input "PO Box 776346"
type input "Chicago"
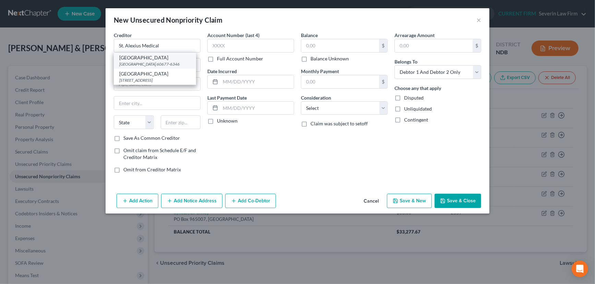
select select "14"
type input "60677-6346"
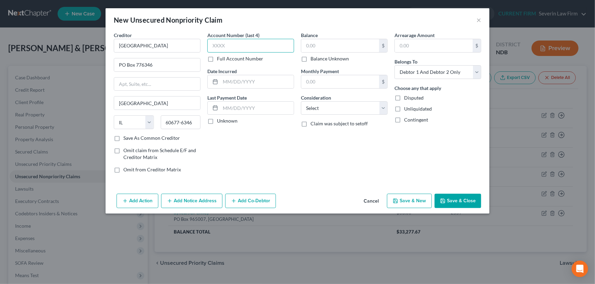
click at [218, 45] on input "text" at bounding box center [250, 46] width 87 height 14
type input "2199"
click at [217, 119] on label "Unknown" at bounding box center [227, 120] width 21 height 7
click at [220, 119] on input "Unknown" at bounding box center [222, 119] width 4 height 4
checkbox input "true"
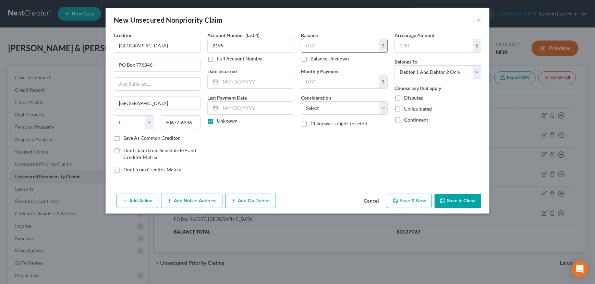
click at [322, 47] on input "text" at bounding box center [340, 45] width 78 height 13
type input "2,034.87"
click at [329, 110] on select "Select Cable / Satellite Services Collection Agency Credit Card Debt Debt Couns…" at bounding box center [344, 108] width 87 height 14
select select "9"
click at [301, 101] on select "Select Cable / Satellite Services Collection Agency Credit Card Debt Debt Couns…" at bounding box center [344, 108] width 87 height 14
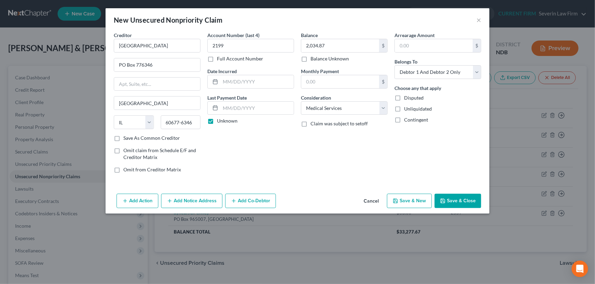
click at [405, 198] on button "Save & New" at bounding box center [409, 200] width 45 height 14
select select "2"
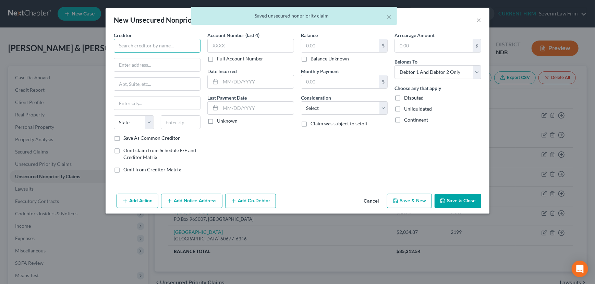
click at [173, 49] on input "text" at bounding box center [157, 46] width 87 height 14
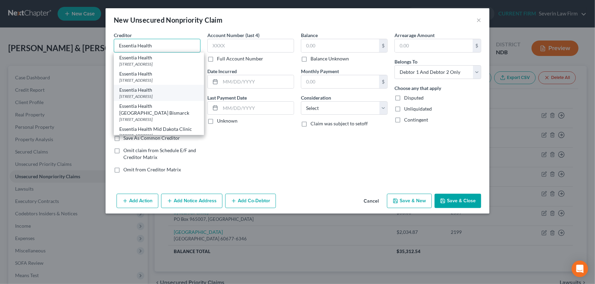
type input "Essentia Health"
click at [158, 94] on div "402 E. 2nd St., Duluth, MN 55805" at bounding box center [158, 96] width 79 height 6
type input "402 E. 2nd St."
type input "Duluth"
select select "24"
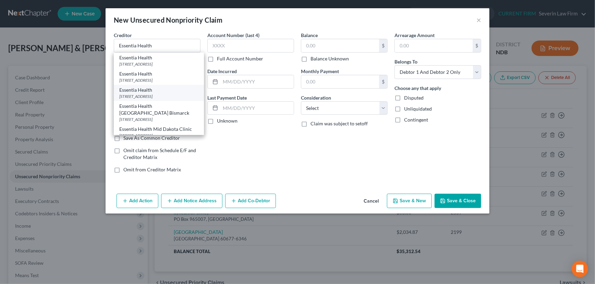
type input "55805"
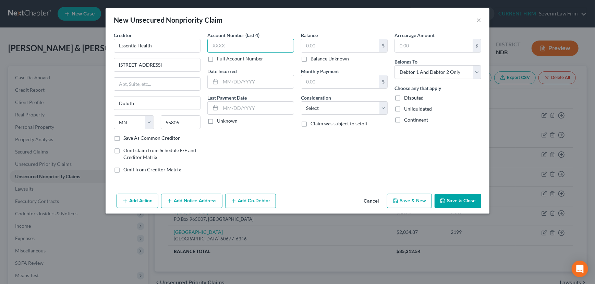
click at [229, 46] on input "text" at bounding box center [250, 46] width 87 height 14
type input "3532"
click at [217, 122] on label "Unknown" at bounding box center [227, 120] width 21 height 7
click at [220, 122] on input "Unknown" at bounding box center [222, 119] width 4 height 4
checkbox input "true"
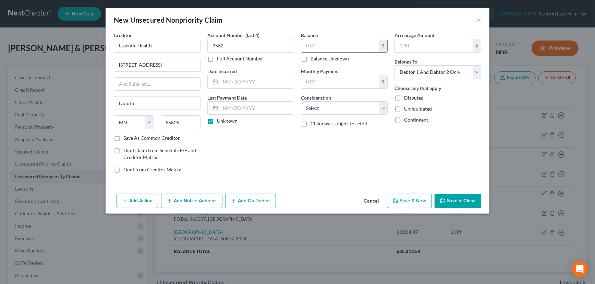
click at [326, 45] on input "text" at bounding box center [340, 45] width 78 height 13
type input "125"
click at [340, 104] on select "Select Cable / Satellite Services Collection Agency Credit Card Debt Debt Couns…" at bounding box center [344, 108] width 87 height 14
click at [301, 101] on select "Select Cable / Satellite Services Collection Agency Credit Card Debt Debt Couns…" at bounding box center [344, 108] width 87 height 14
click at [336, 110] on select "Select Cable / Satellite Services Collection Agency Credit Card Debt Debt Couns…" at bounding box center [344, 108] width 87 height 14
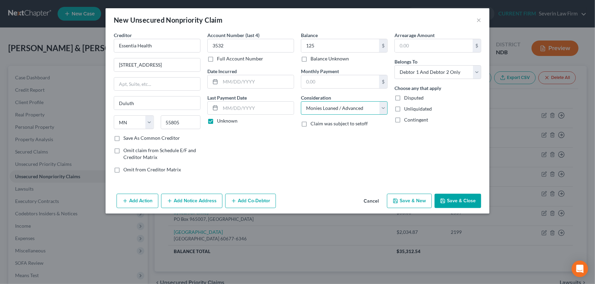
select select "9"
click at [301, 101] on select "Select Cable / Satellite Services Collection Agency Credit Card Debt Debt Couns…" at bounding box center [344, 108] width 87 height 14
drag, startPoint x: 116, startPoint y: 137, endPoint x: 318, endPoint y: 173, distance: 205.1
click at [123, 137] on label "Save As Common Creditor" at bounding box center [151, 137] width 57 height 7
click at [126, 137] on input "Save As Common Creditor" at bounding box center [128, 136] width 4 height 4
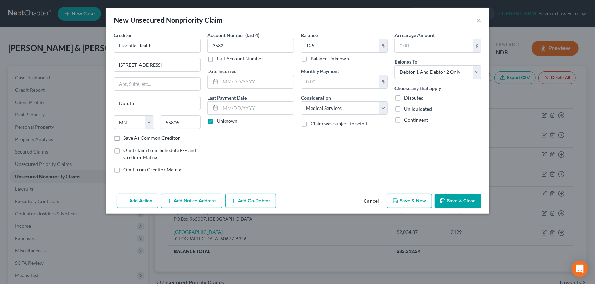
checkbox input "true"
click at [415, 200] on button "Save & New" at bounding box center [409, 200] width 45 height 14
select select "2"
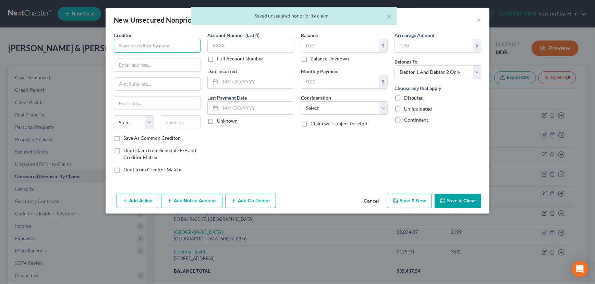
click at [159, 47] on input "text" at bounding box center [157, 46] width 87 height 14
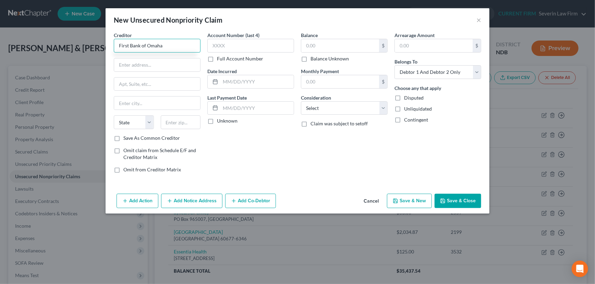
type input "First Bank of Omaha"
click at [377, 199] on button "Cancel" at bounding box center [371, 201] width 26 height 14
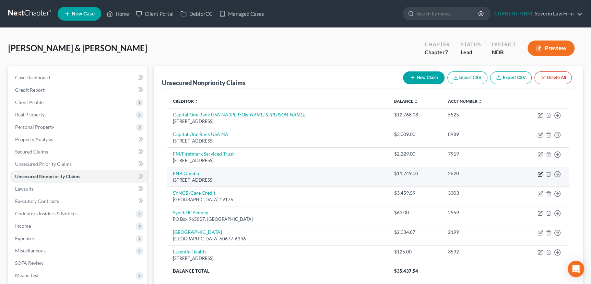
click at [538, 172] on icon "button" at bounding box center [539, 173] width 5 height 5
select select "30"
select select "2"
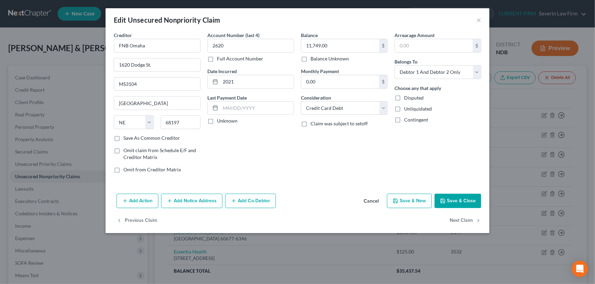
click at [217, 120] on label "Unknown" at bounding box center [227, 120] width 21 height 7
click at [220, 120] on input "Unknown" at bounding box center [222, 119] width 4 height 4
checkbox input "true"
click at [123, 137] on label "Save As Common Creditor" at bounding box center [151, 137] width 57 height 7
click at [126, 137] on input "Save As Common Creditor" at bounding box center [128, 136] width 4 height 4
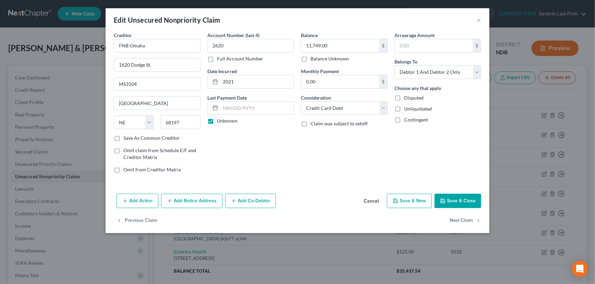
checkbox input "true"
click at [328, 43] on input "11,749.00" at bounding box center [340, 45] width 78 height 13
type input "11,749.22"
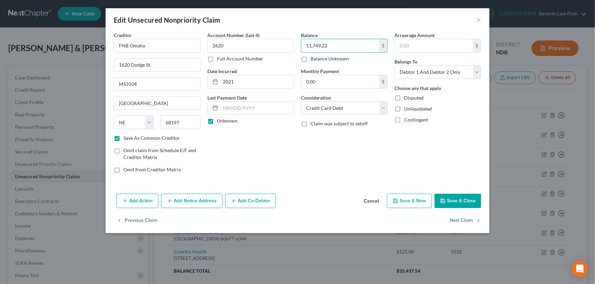
click at [191, 199] on button "Add Notice Address" at bounding box center [191, 200] width 61 height 14
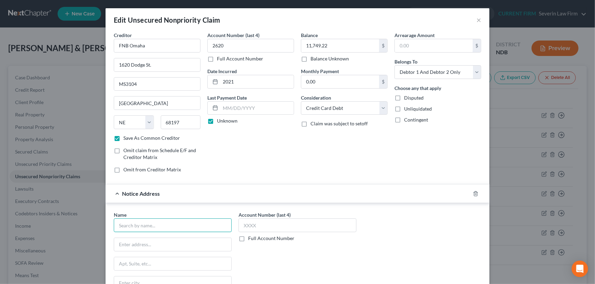
click at [130, 222] on input "text" at bounding box center [173, 225] width 118 height 14
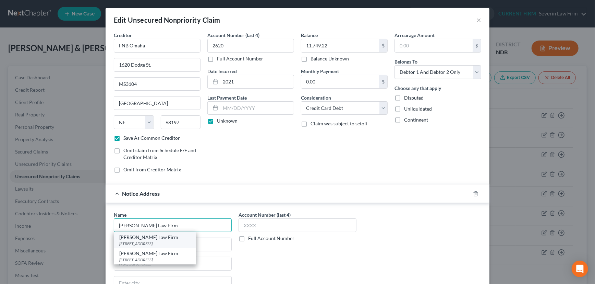
type input "Rodenburg Law Firm"
click at [130, 239] on div "Rodenburg Law Firm" at bounding box center [154, 237] width 71 height 7
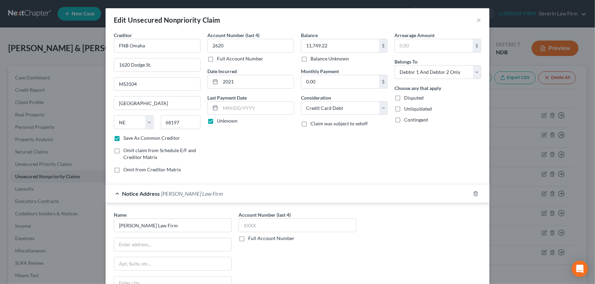
type input "PO Box 2427"
type input "Fargo"
select select "29"
type input "58108"
click at [264, 226] on input "text" at bounding box center [298, 225] width 118 height 14
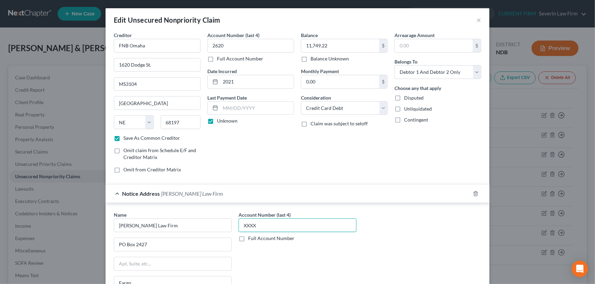
type input "XXXX"
click at [359, 191] on div "Notice Address Rodenburg Law Firm" at bounding box center [288, 193] width 365 height 18
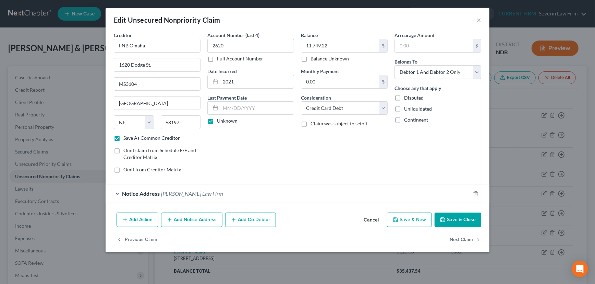
click at [455, 217] on button "Save & Close" at bounding box center [458, 219] width 47 height 14
checkbox input "false"
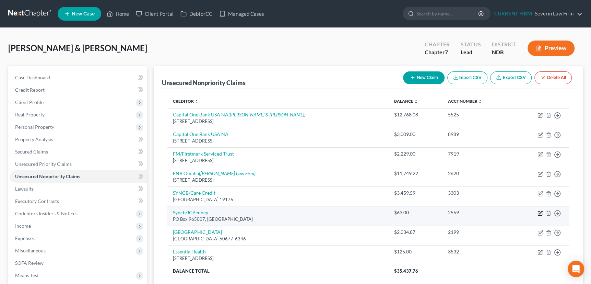
click at [539, 210] on icon "button" at bounding box center [539, 212] width 5 height 5
select select "9"
select select "2"
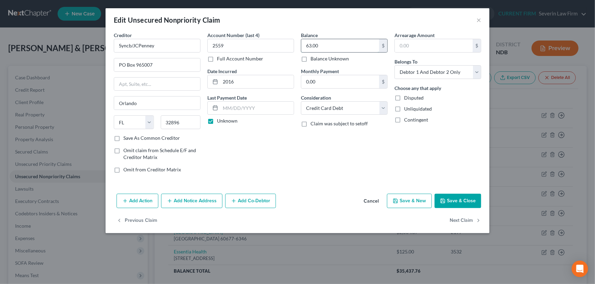
click at [322, 45] on input "63.00" at bounding box center [340, 45] width 78 height 13
click at [319, 44] on input "63.00" at bounding box center [340, 45] width 78 height 13
type input "63.18"
click at [455, 196] on button "Save & Close" at bounding box center [458, 200] width 47 height 14
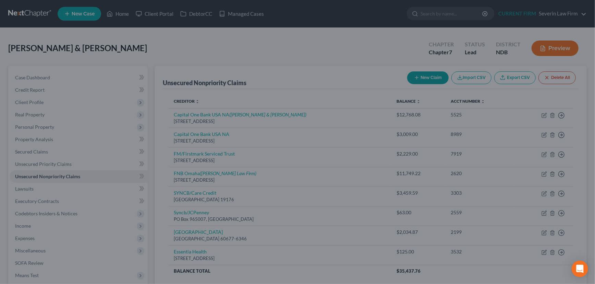
type input "0"
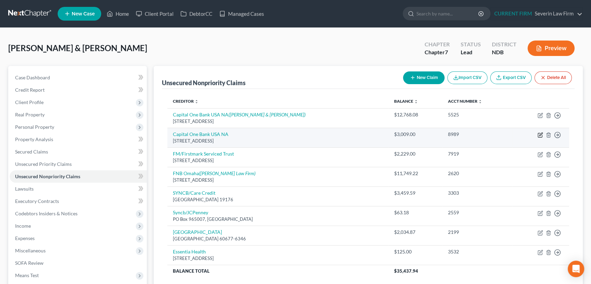
click at [539, 133] on icon "button" at bounding box center [539, 134] width 5 height 5
select select "46"
select select "2"
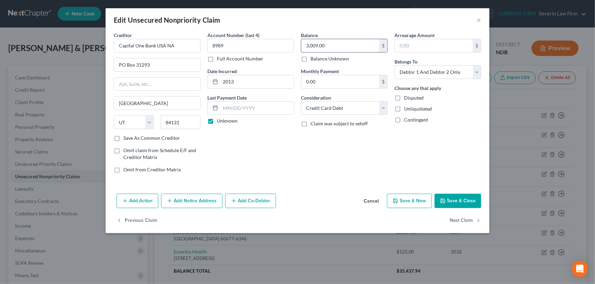
click at [328, 44] on input "3,009.00" at bounding box center [340, 45] width 78 height 13
click at [327, 44] on input "3,009.00" at bounding box center [340, 45] width 78 height 13
click at [325, 45] on input "3,009.00" at bounding box center [340, 45] width 78 height 13
type input "3,009.05"
click at [468, 197] on button "Save & Close" at bounding box center [458, 200] width 47 height 14
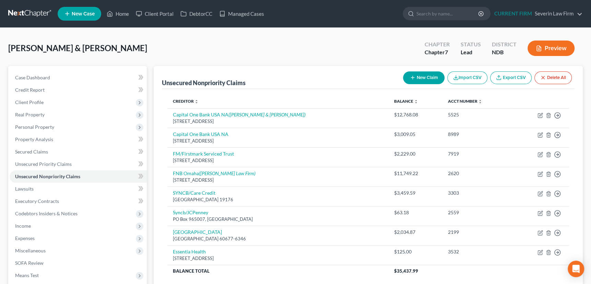
click at [412, 72] on button "New Claim" at bounding box center [423, 77] width 41 height 13
select select "2"
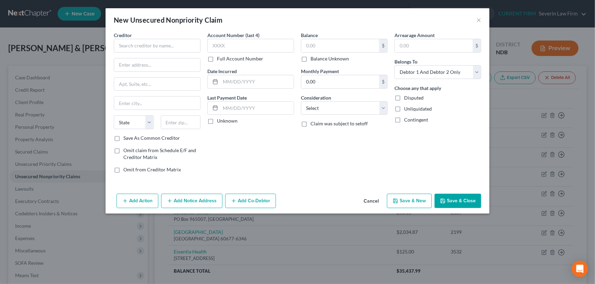
click at [373, 199] on button "Cancel" at bounding box center [371, 201] width 26 height 14
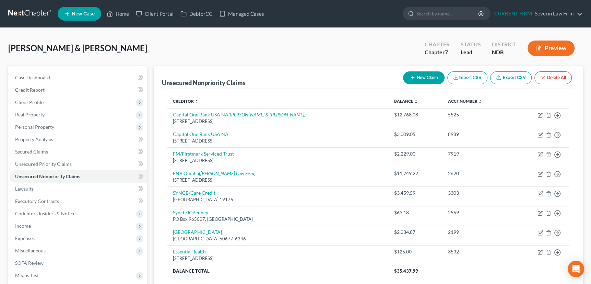
click at [413, 76] on icon "button" at bounding box center [412, 77] width 5 height 5
select select "2"
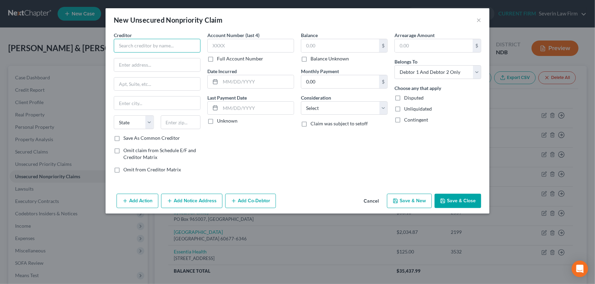
click at [150, 43] on input "text" at bounding box center [157, 46] width 87 height 14
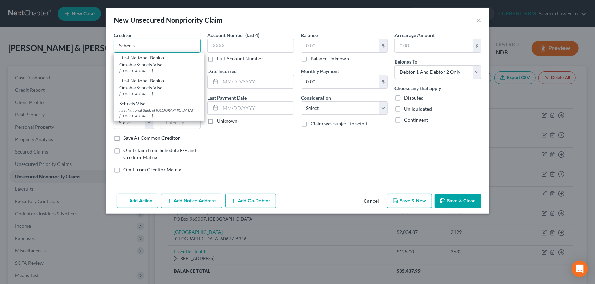
type input "Scheels"
click at [375, 200] on button "Cancel" at bounding box center [371, 201] width 26 height 14
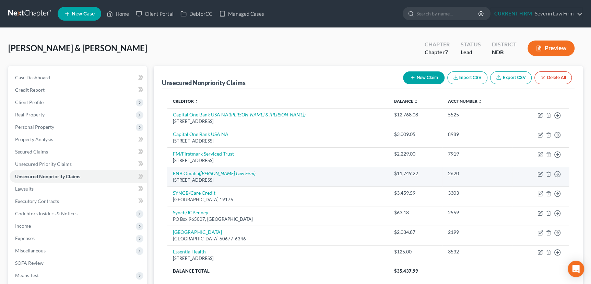
scroll to position [80, 0]
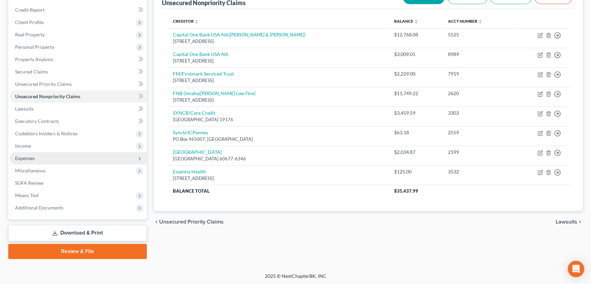
click at [15, 156] on span "Expenses" at bounding box center [25, 158] width 20 height 6
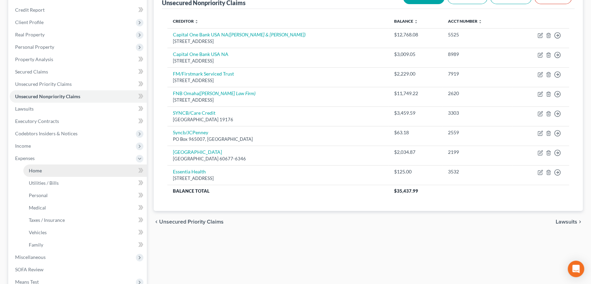
click at [33, 169] on span "Home" at bounding box center [35, 170] width 13 height 6
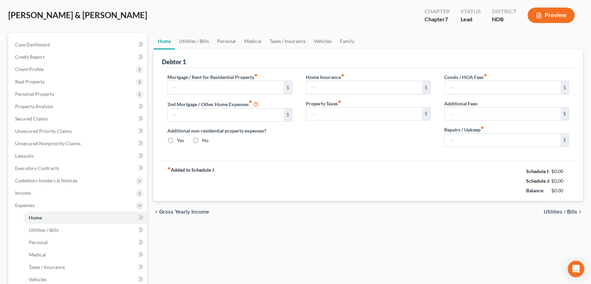
type input "1,028.00"
type input "0.00"
radio input "true"
type input "0.00"
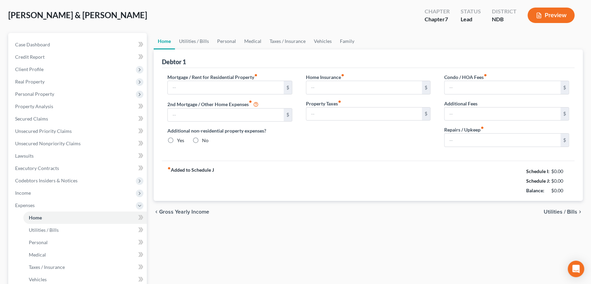
type input "0.00"
type input "30.00"
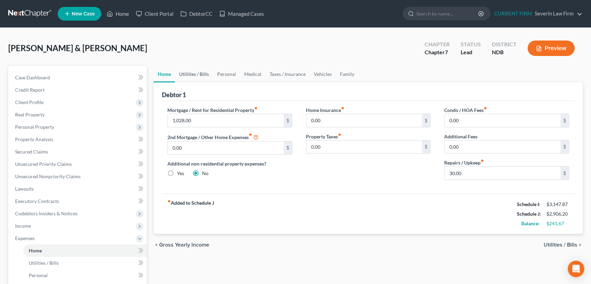
click at [197, 74] on link "Utilities / Bills" at bounding box center [194, 74] width 38 height 16
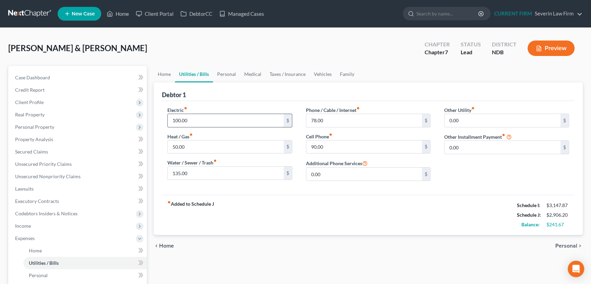
click at [191, 120] on input "100.00" at bounding box center [226, 120] width 116 height 13
type input "150"
click at [339, 146] on input "90.00" at bounding box center [364, 146] width 116 height 13
type input "130"
click at [227, 72] on link "Personal" at bounding box center [226, 74] width 27 height 16
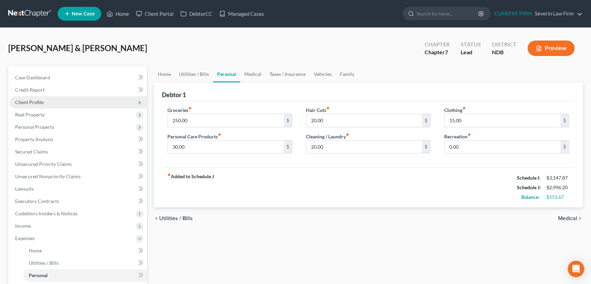
click at [37, 103] on span "Client Profile" at bounding box center [29, 102] width 28 height 6
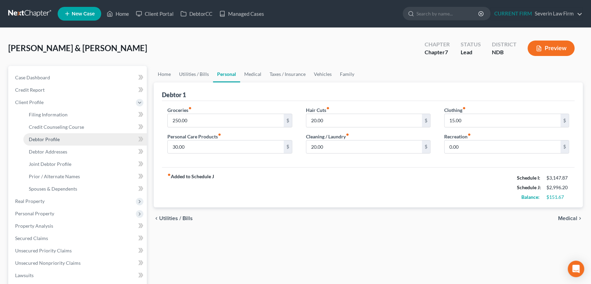
click at [35, 140] on span "Debtor Profile" at bounding box center [44, 139] width 31 height 6
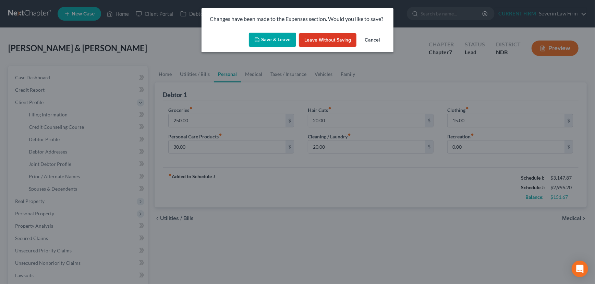
click at [280, 42] on button "Save & Leave" at bounding box center [272, 40] width 47 height 14
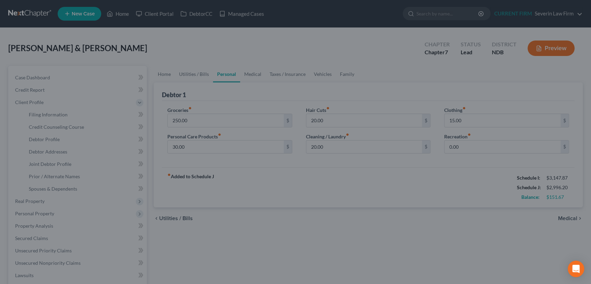
select select "1"
select select "2"
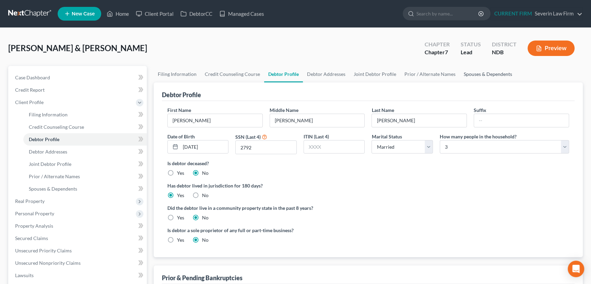
click at [478, 72] on link "Spouses & Dependents" at bounding box center [488, 74] width 57 height 16
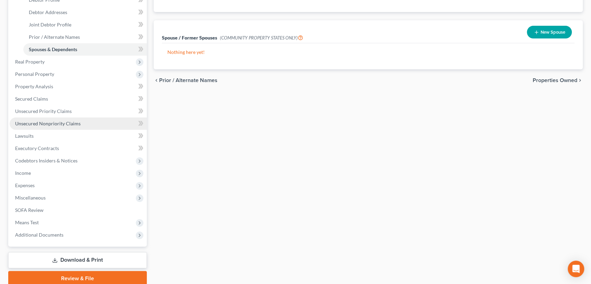
scroll to position [156, 0]
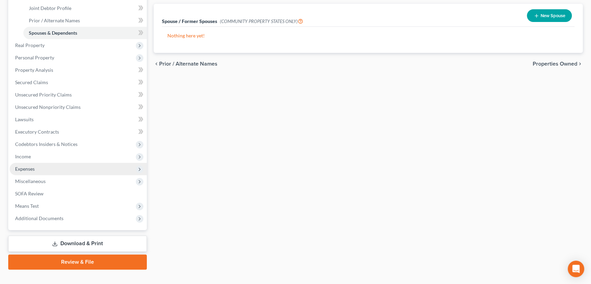
click at [25, 167] on span "Expenses" at bounding box center [25, 169] width 20 height 6
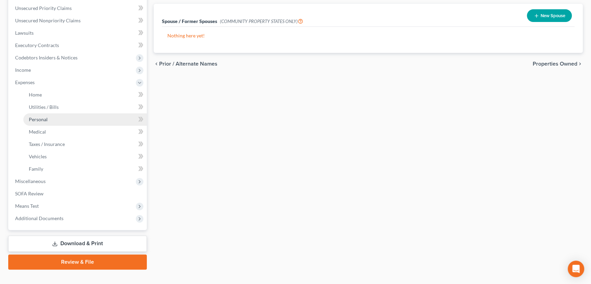
click at [36, 118] on span "Personal" at bounding box center [38, 119] width 19 height 6
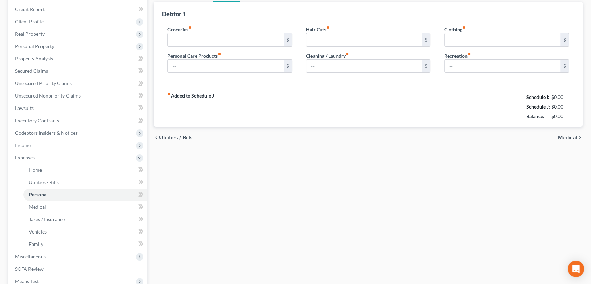
type input "250.00"
type input "30.00"
type input "20.00"
type input "15.00"
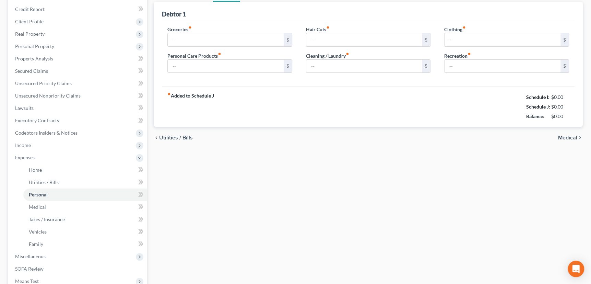
type input "0.00"
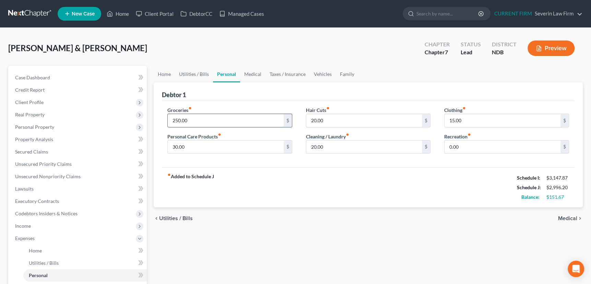
click at [192, 120] on input "250.00" at bounding box center [226, 120] width 116 height 13
type input "1,000"
click at [461, 145] on input "0.00" at bounding box center [502, 146] width 116 height 13
click at [463, 118] on input "15.00" at bounding box center [502, 120] width 116 height 13
type input "100"
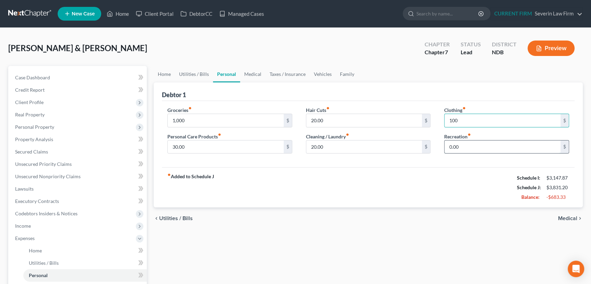
click at [461, 147] on input "0.00" at bounding box center [502, 146] width 116 height 13
type input "100"
click at [188, 119] on input "1,000" at bounding box center [226, 120] width 116 height 13
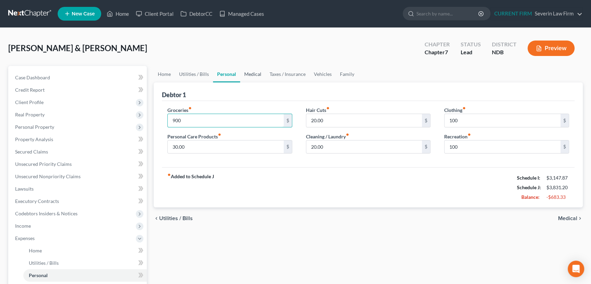
type input "900"
click at [254, 72] on link "Medical" at bounding box center [252, 74] width 25 height 16
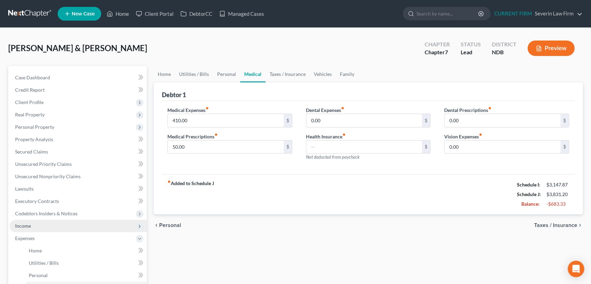
click at [24, 225] on span "Income" at bounding box center [23, 226] width 16 height 6
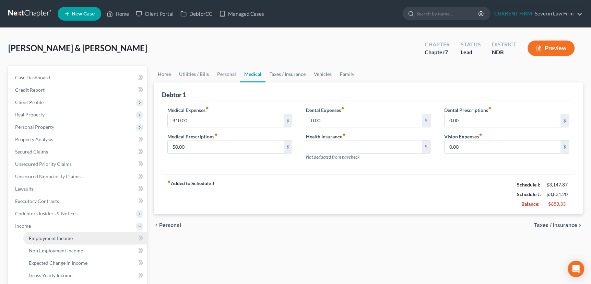
click at [43, 235] on span "Employment Income" at bounding box center [51, 238] width 44 height 6
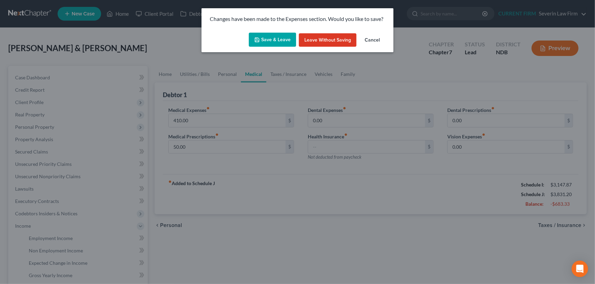
click at [275, 37] on button "Save & Leave" at bounding box center [272, 40] width 47 height 14
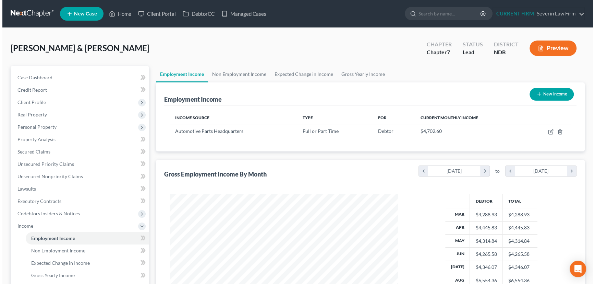
scroll to position [123, 242]
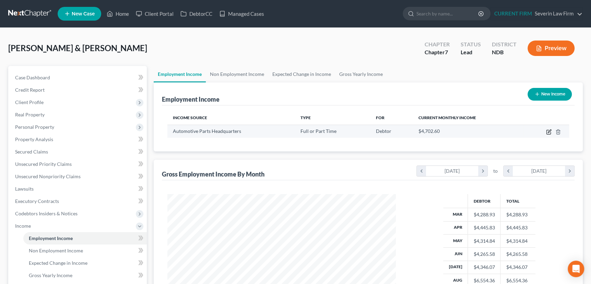
click at [549, 129] on icon "button" at bounding box center [548, 131] width 5 height 5
select select "0"
select select "24"
select select "2"
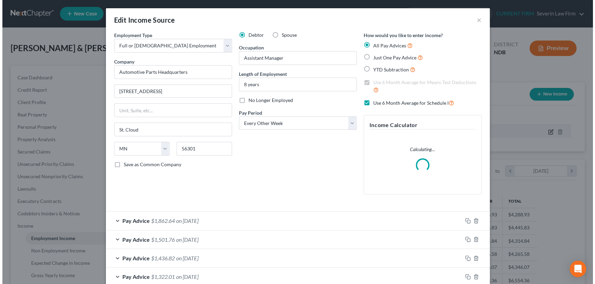
scroll to position [123, 244]
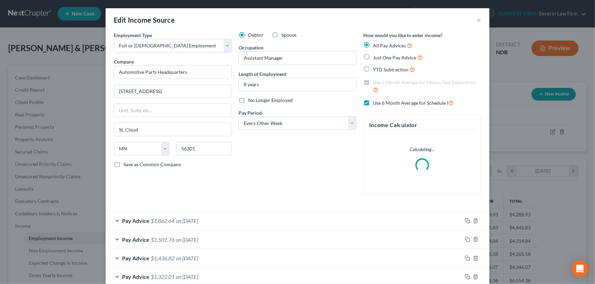
click at [374, 218] on div "Pay Advice $1,862.64 on 08/29/2025" at bounding box center [284, 220] width 357 height 18
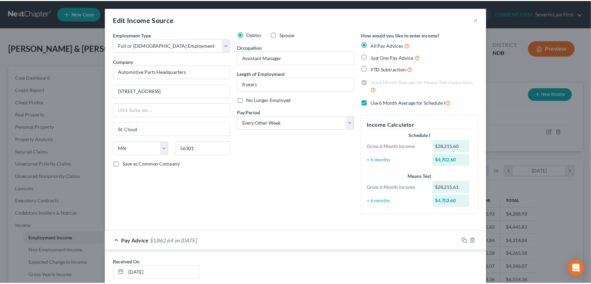
scroll to position [0, 0]
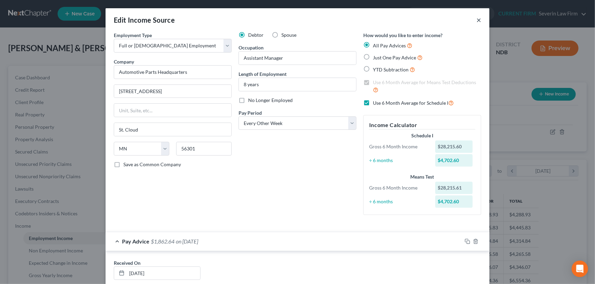
click at [477, 19] on button "×" at bounding box center [479, 20] width 5 height 8
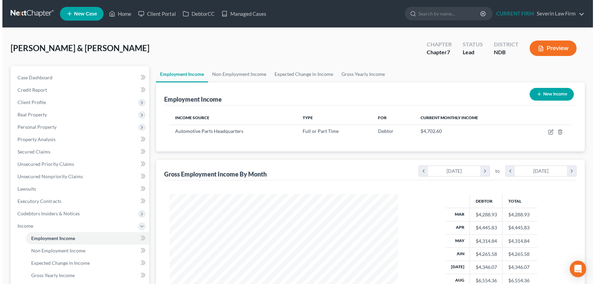
scroll to position [342831, 342711]
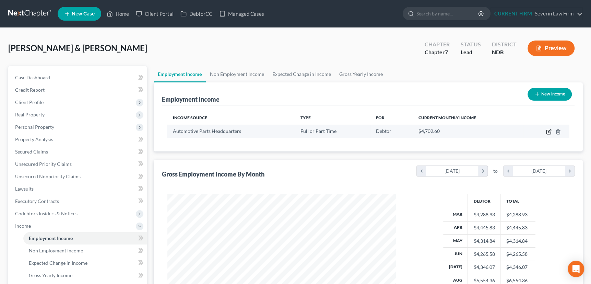
click at [549, 130] on icon "button" at bounding box center [549, 130] width 3 height 3
select select "0"
select select "24"
select select "2"
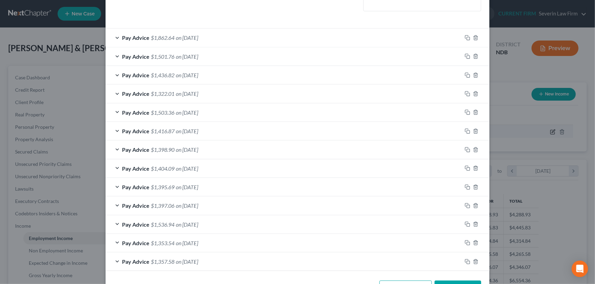
scroll to position [187, 0]
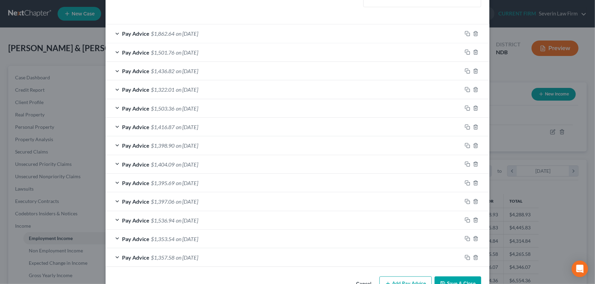
click at [222, 145] on div "Pay Advice $1,398.90 on 06/06/2025" at bounding box center [284, 145] width 357 height 18
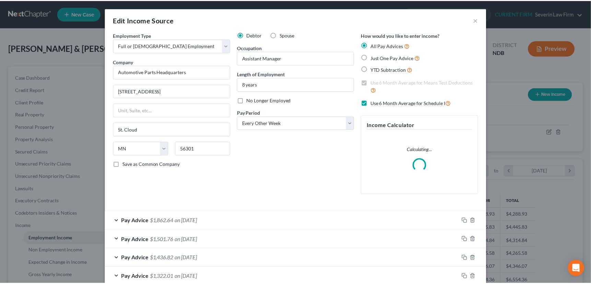
scroll to position [0, 0]
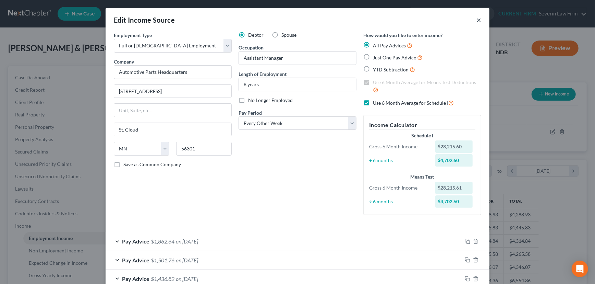
click at [477, 18] on button "×" at bounding box center [479, 20] width 5 height 8
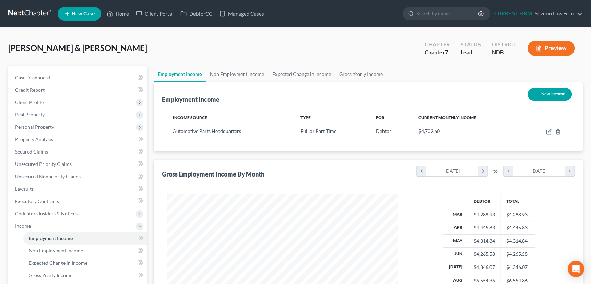
scroll to position [342831, 342711]
click at [18, 224] on span "Income" at bounding box center [23, 226] width 16 height 6
click at [20, 241] on span "Expenses" at bounding box center [78, 238] width 137 height 12
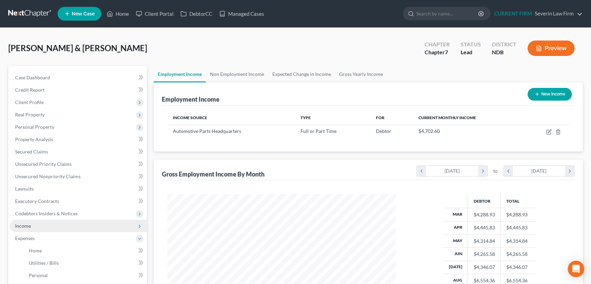
scroll to position [62, 0]
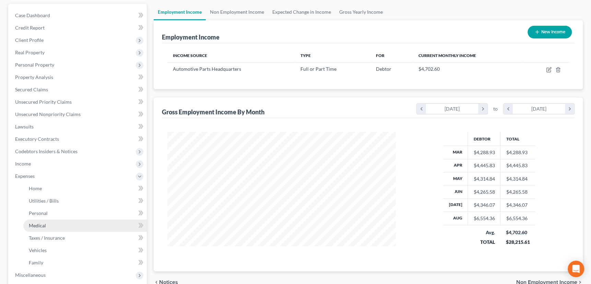
click at [37, 225] on span "Medical" at bounding box center [37, 225] width 17 height 6
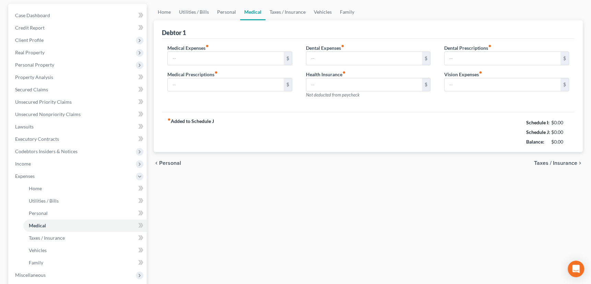
scroll to position [3, 0]
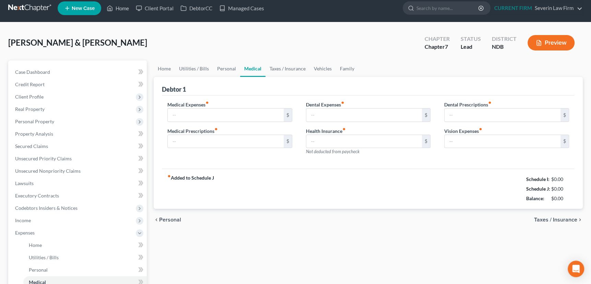
type input "410.00"
type input "50.00"
type input "0.00"
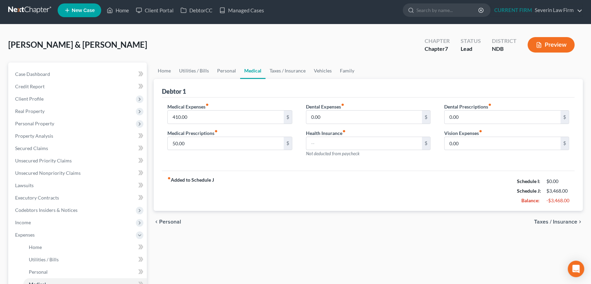
scroll to position [0, 0]
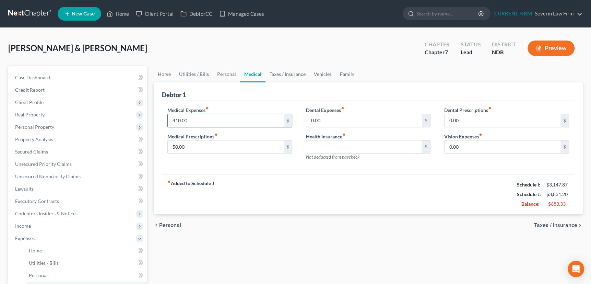
click at [198, 121] on input "410.00" at bounding box center [226, 120] width 116 height 13
type input "100"
click at [275, 72] on link "Taxes / Insurance" at bounding box center [287, 74] width 44 height 16
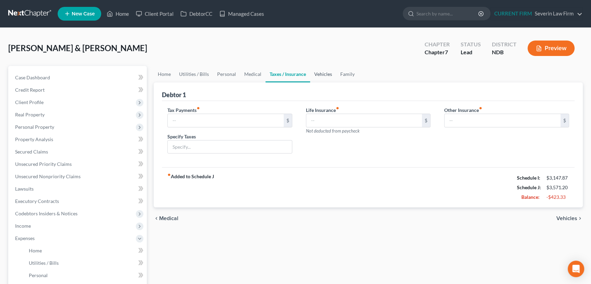
click at [321, 73] on link "Vehicles" at bounding box center [323, 74] width 26 height 16
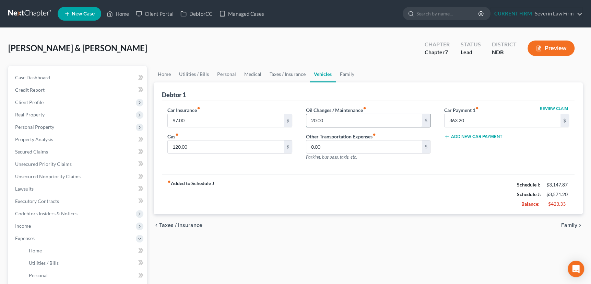
click at [328, 120] on input "20.00" at bounding box center [364, 120] width 116 height 13
click at [344, 73] on link "Family" at bounding box center [347, 74] width 23 height 16
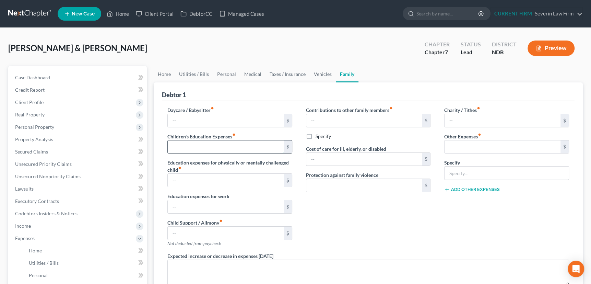
click at [197, 146] on input "text" at bounding box center [226, 146] width 116 height 13
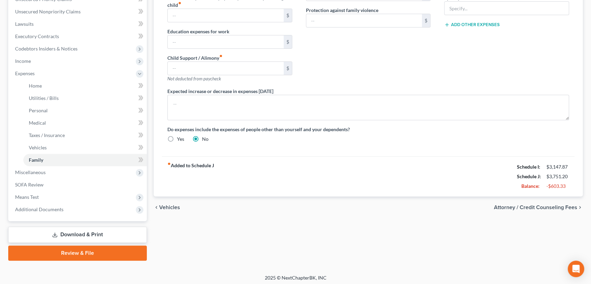
scroll to position [166, 0]
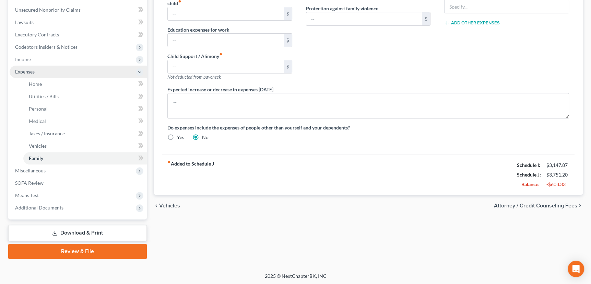
click at [19, 70] on span "Expenses" at bounding box center [25, 72] width 20 height 6
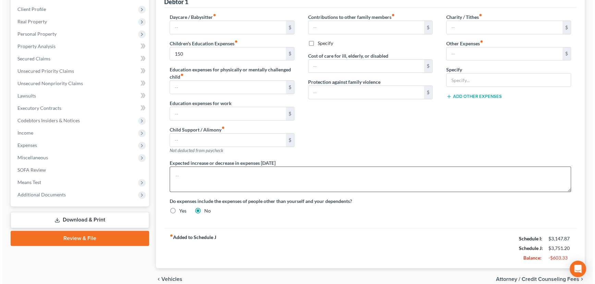
scroll to position [0, 0]
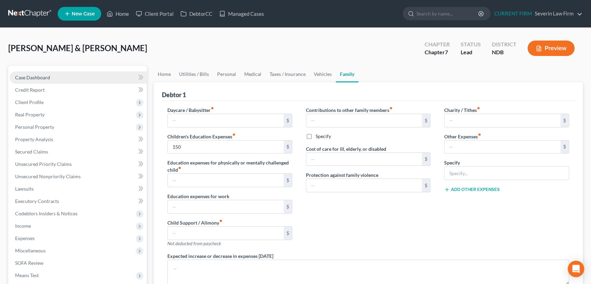
click at [49, 76] on span "Case Dashboard" at bounding box center [32, 77] width 35 height 6
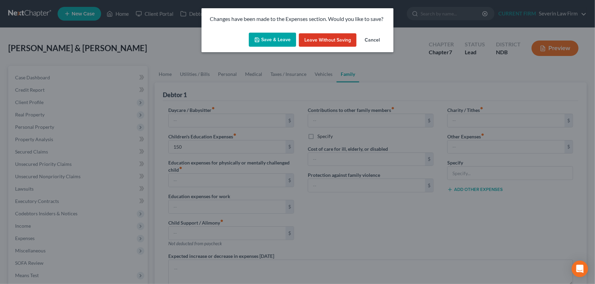
click at [264, 41] on button "Save & Leave" at bounding box center [272, 40] width 47 height 14
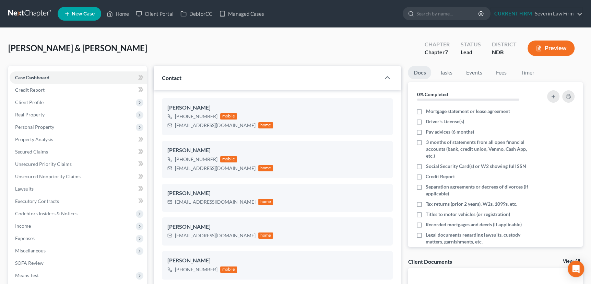
click at [555, 48] on button "Preview" at bounding box center [550, 47] width 47 height 15
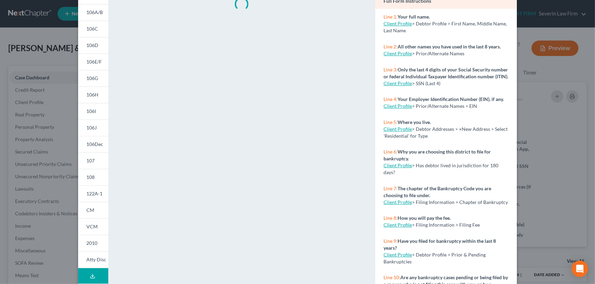
scroll to position [96, 0]
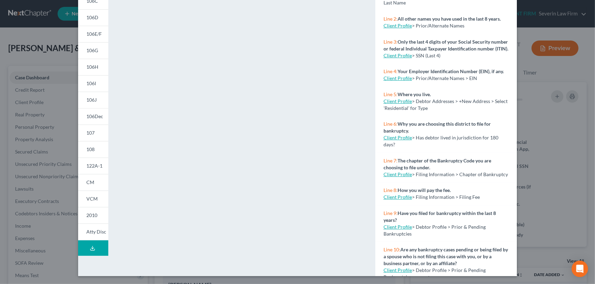
click at [90, 245] on icon at bounding box center [92, 247] width 5 height 5
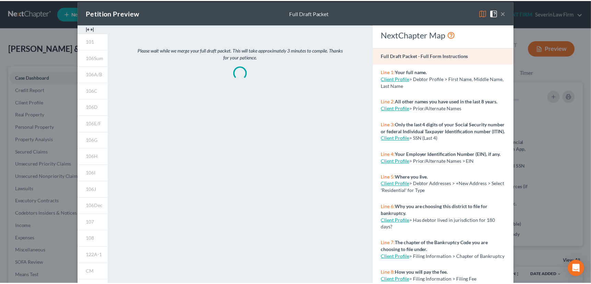
scroll to position [0, 0]
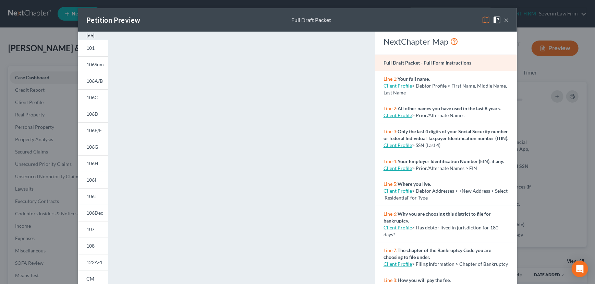
drag, startPoint x: 504, startPoint y: 20, endPoint x: 376, endPoint y: 51, distance: 132.6
click at [504, 20] on button "×" at bounding box center [506, 20] width 5 height 8
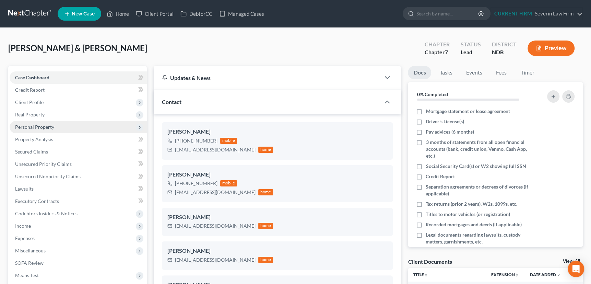
click at [36, 127] on span "Personal Property" at bounding box center [34, 127] width 39 height 6
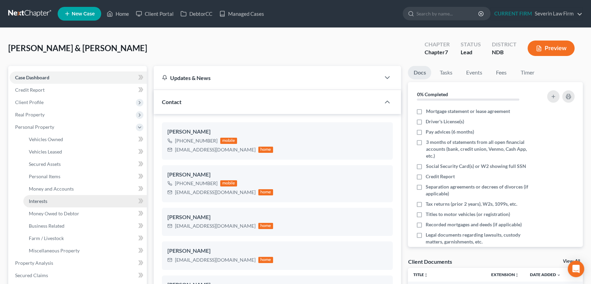
click at [36, 200] on span "Interests" at bounding box center [38, 201] width 19 height 6
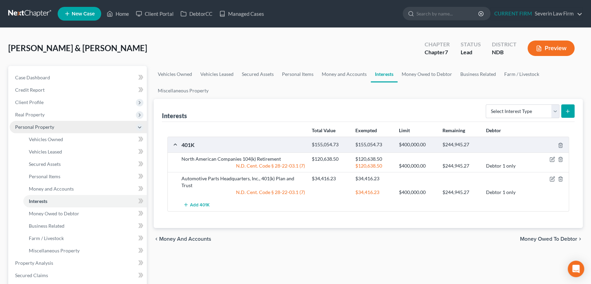
click at [37, 124] on span "Personal Property" at bounding box center [34, 127] width 39 height 6
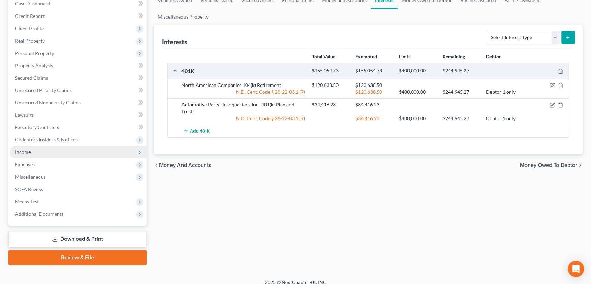
scroll to position [80, 0]
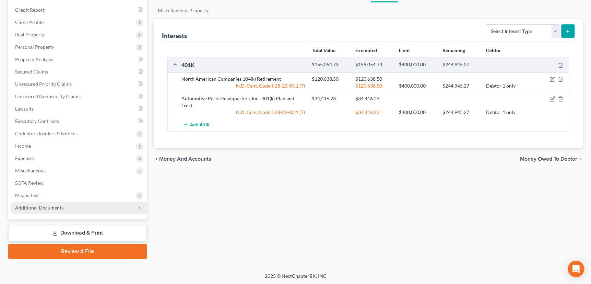
click at [46, 207] on span "Additional Documents" at bounding box center [39, 207] width 48 height 6
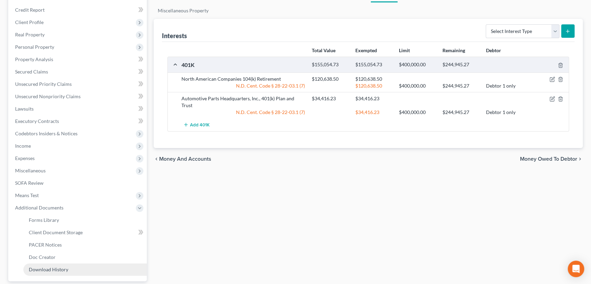
click at [40, 268] on span "Download History" at bounding box center [48, 269] width 39 height 6
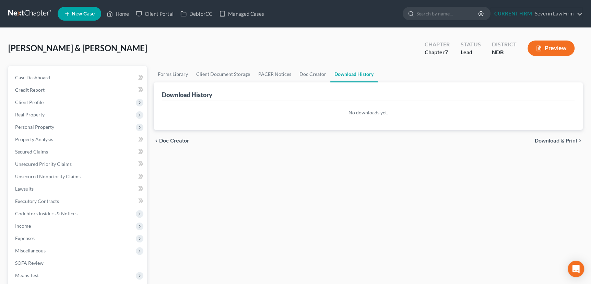
click at [558, 47] on button "Preview" at bounding box center [550, 47] width 47 height 15
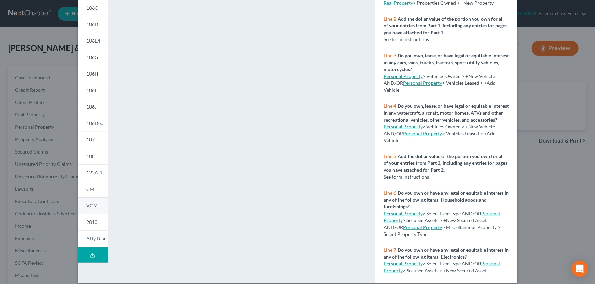
scroll to position [93, 0]
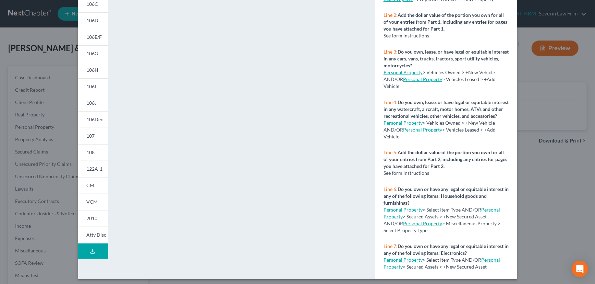
click at [92, 253] on icon at bounding box center [92, 250] width 5 height 5
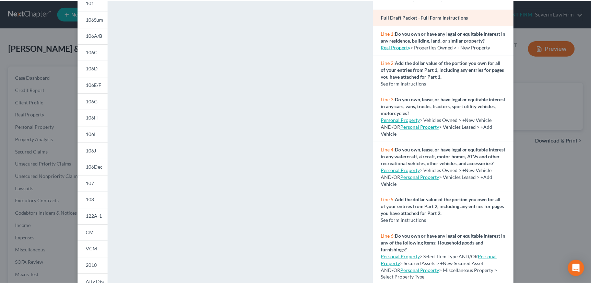
scroll to position [0, 0]
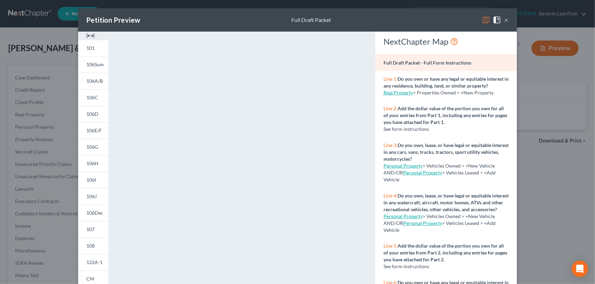
click at [506, 20] on button "×" at bounding box center [506, 20] width 5 height 8
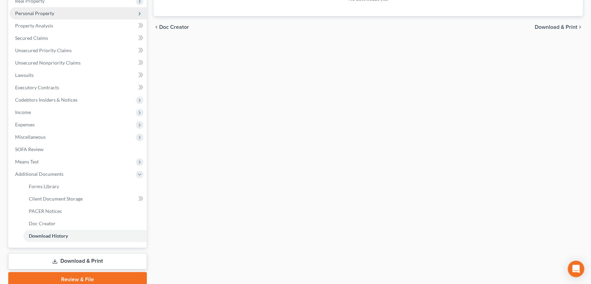
scroll to position [142, 0]
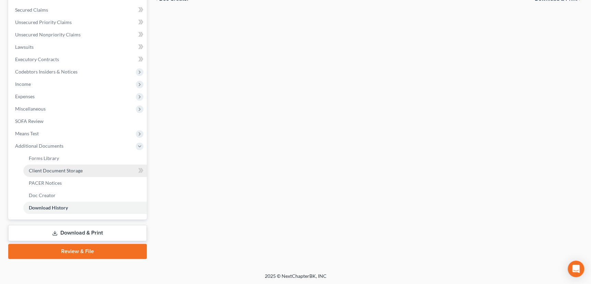
click at [34, 169] on span "Client Document Storage" at bounding box center [56, 170] width 54 height 6
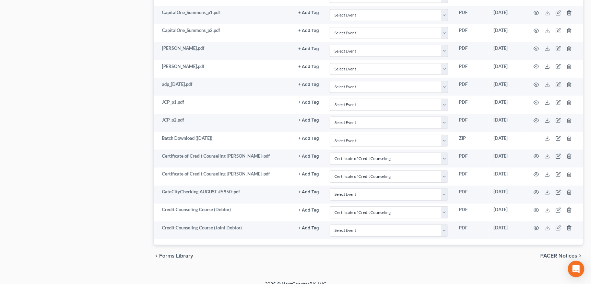
scroll to position [1184, 0]
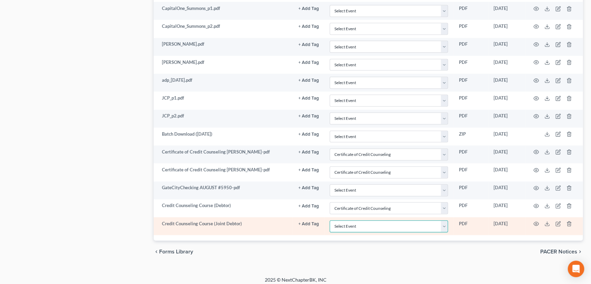
click at [443, 223] on select "Select Event Certificate of Credit Counseling Chapter 13 Plan Pay Filing Fee in…" at bounding box center [389, 226] width 118 height 12
click at [330, 220] on select "Select Event Certificate of Credit Counseling Chapter 13 Plan Pay Filing Fee in…" at bounding box center [389, 226] width 118 height 12
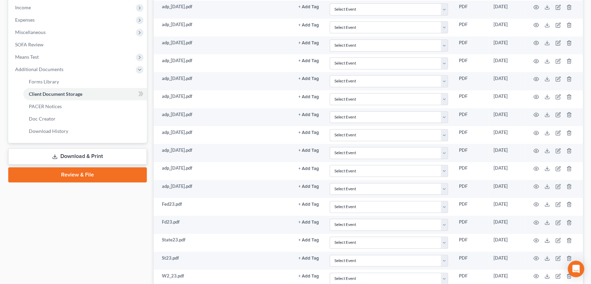
scroll to position [0, 0]
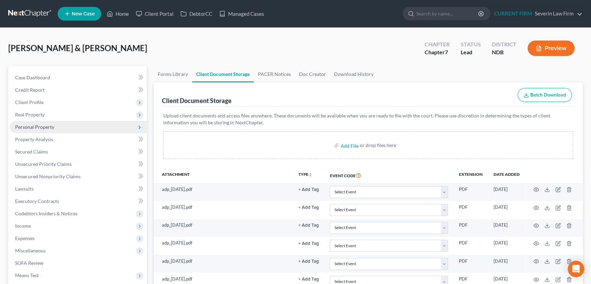
click at [29, 127] on span "Personal Property" at bounding box center [34, 127] width 39 height 6
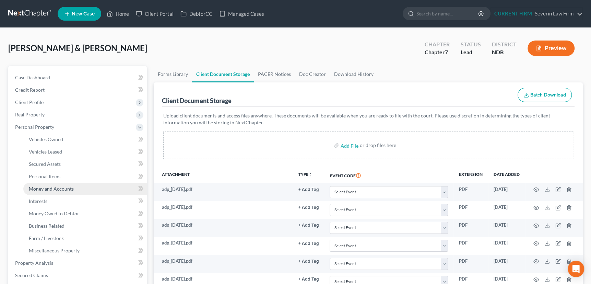
click at [37, 187] on span "Money and Accounts" at bounding box center [51, 189] width 45 height 6
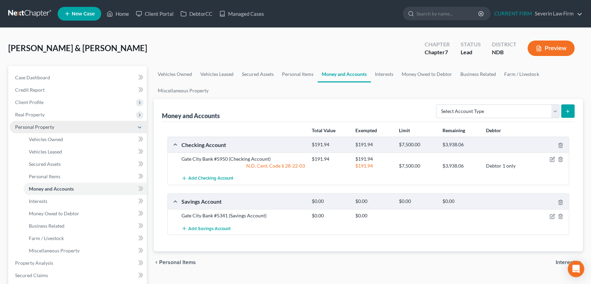
click at [37, 126] on span "Personal Property" at bounding box center [34, 127] width 39 height 6
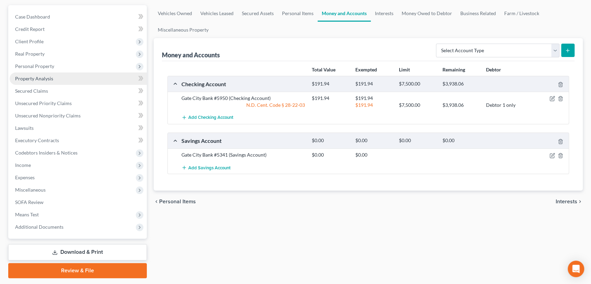
scroll to position [80, 0]
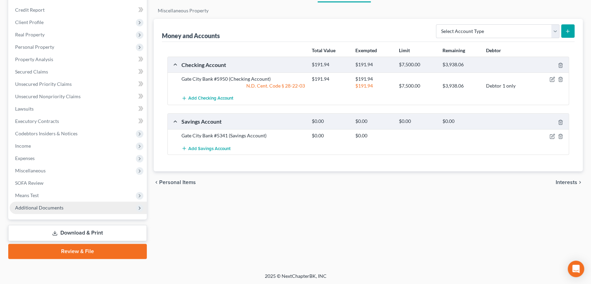
click at [39, 204] on span "Additional Documents" at bounding box center [39, 207] width 48 height 6
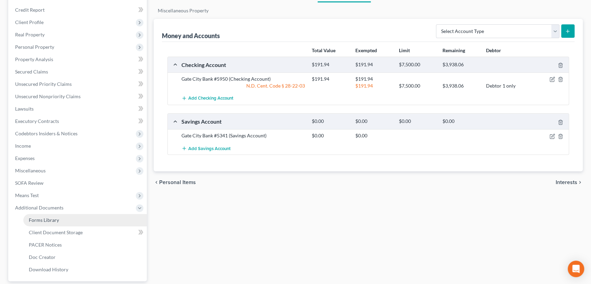
click at [41, 219] on span "Forms Library" at bounding box center [44, 220] width 30 height 6
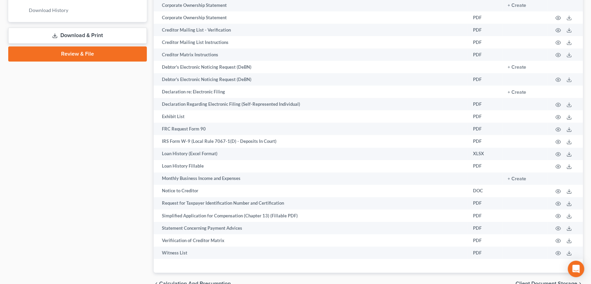
scroll to position [343, 0]
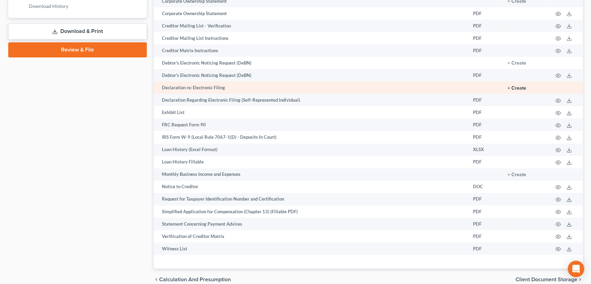
click at [510, 86] on button "+ Create" at bounding box center [517, 88] width 19 height 5
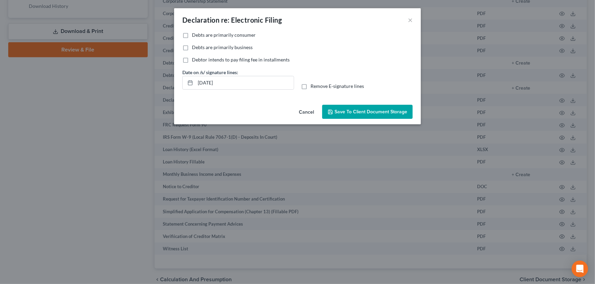
click at [192, 33] on label "Debts are primarily consumer" at bounding box center [224, 35] width 64 height 7
click at [195, 33] on input "Debts are primarily consumer" at bounding box center [197, 34] width 4 height 4
click at [373, 111] on span "Save to Client Document Storage" at bounding box center [371, 112] width 73 height 6
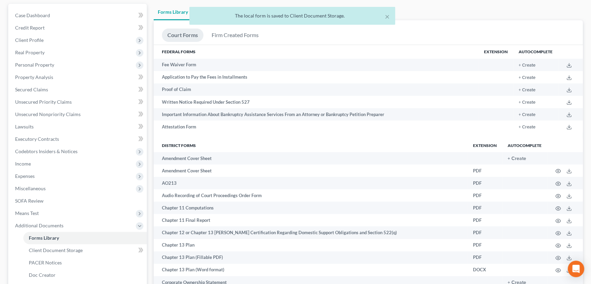
scroll to position [31, 0]
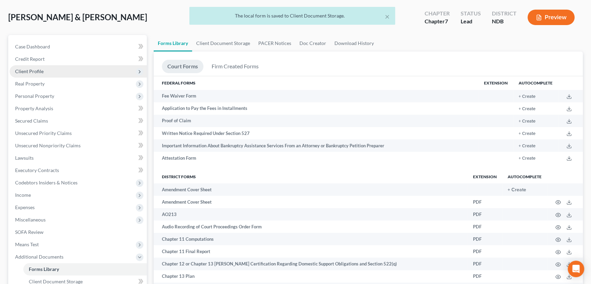
drag, startPoint x: 37, startPoint y: 70, endPoint x: 39, endPoint y: 74, distance: 4.5
click at [37, 70] on span "Client Profile" at bounding box center [29, 71] width 28 height 6
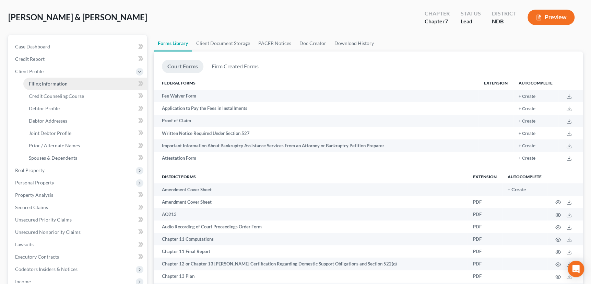
click at [43, 81] on span "Filing Information" at bounding box center [48, 84] width 39 height 6
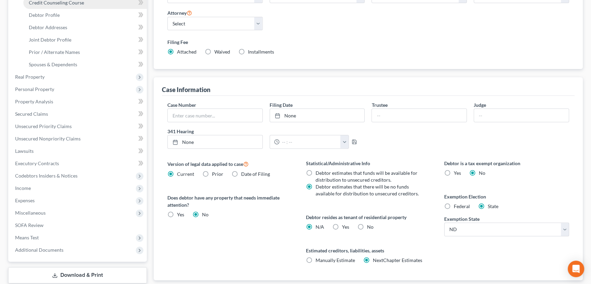
scroll to position [74, 0]
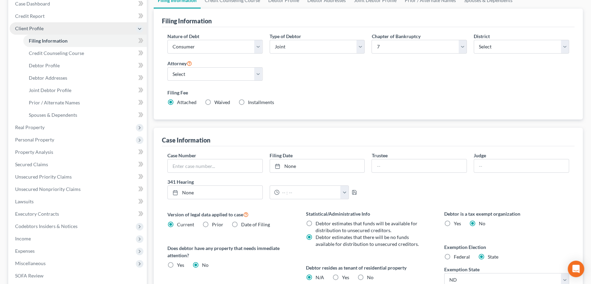
click at [28, 26] on span "Client Profile" at bounding box center [29, 28] width 28 height 6
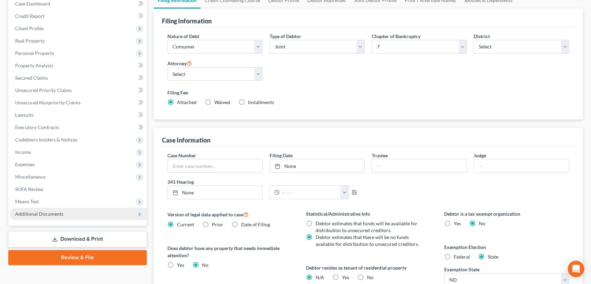
click at [41, 213] on span "Additional Documents" at bounding box center [39, 214] width 48 height 6
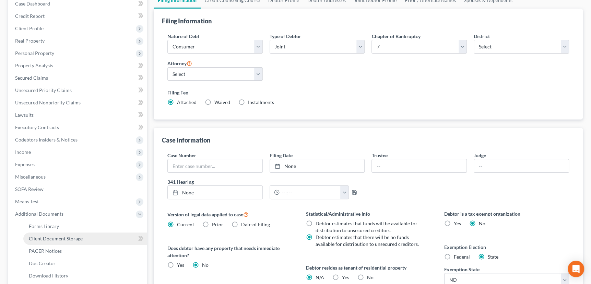
click at [48, 239] on span "Client Document Storage" at bounding box center [56, 238] width 54 height 6
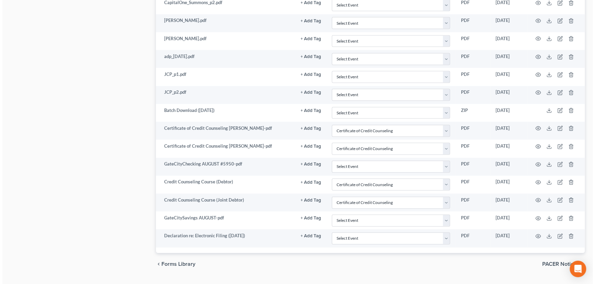
scroll to position [1210, 0]
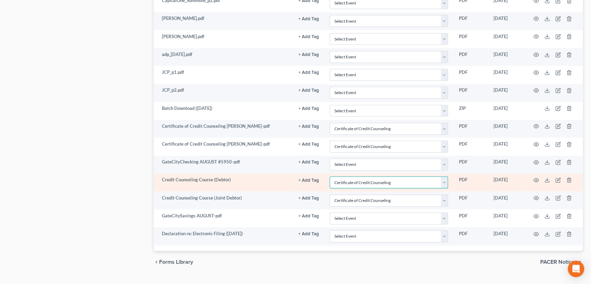
click at [442, 176] on select "Select Event Certificate of Credit Counseling Chapter 13 Plan Pay Filing Fee in…" at bounding box center [389, 182] width 118 height 12
click at [330, 176] on select "Select Event Certificate of Credit Counseling Chapter 13 Plan Pay Filing Fee in…" at bounding box center [389, 182] width 118 height 12
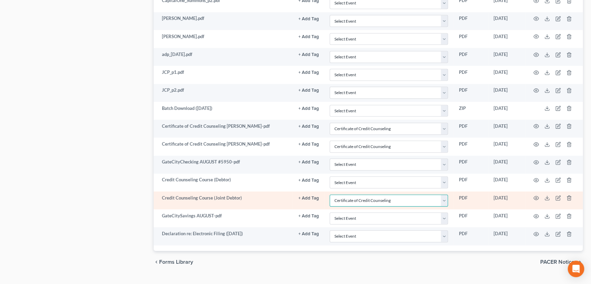
drag, startPoint x: 446, startPoint y: 193, endPoint x: 417, endPoint y: 201, distance: 29.7
click at [446, 194] on select "Select Event Certificate of Credit Counseling Chapter 13 Plan Pay Filing Fee in…" at bounding box center [389, 200] width 118 height 12
click at [330, 194] on select "Select Event Certificate of Credit Counseling Chapter 13 Plan Pay Filing Fee in…" at bounding box center [389, 200] width 118 height 12
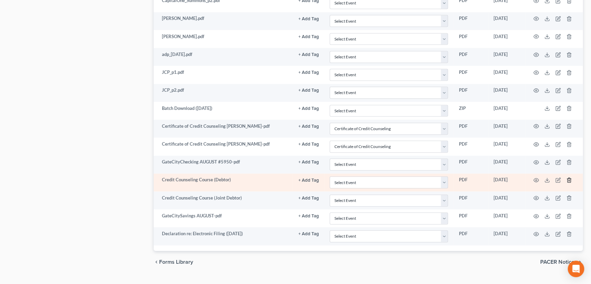
click at [568, 178] on icon "button" at bounding box center [568, 180] width 3 height 4
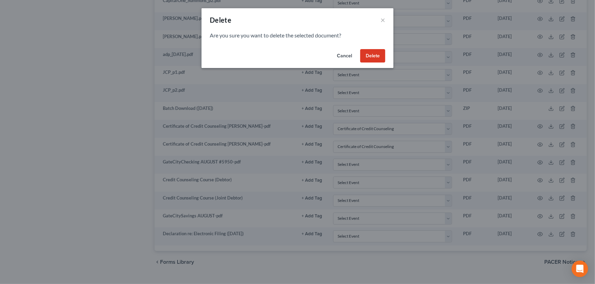
click at [374, 55] on button "Delete" at bounding box center [372, 56] width 25 height 14
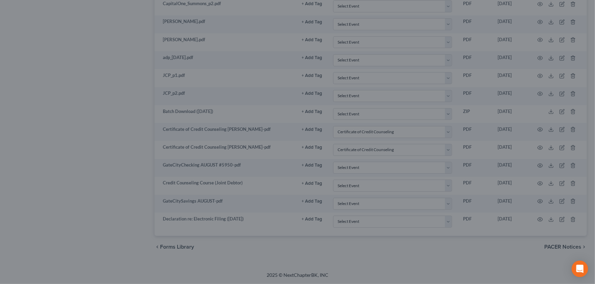
scroll to position [1202, 0]
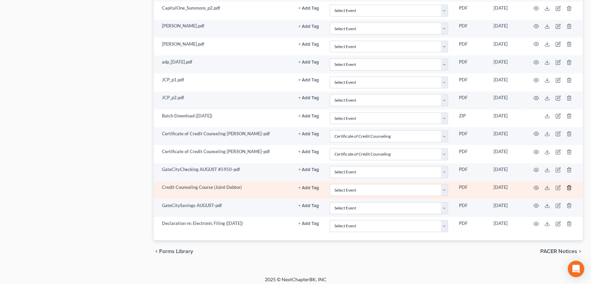
click at [569, 185] on icon "button" at bounding box center [568, 187] width 5 height 5
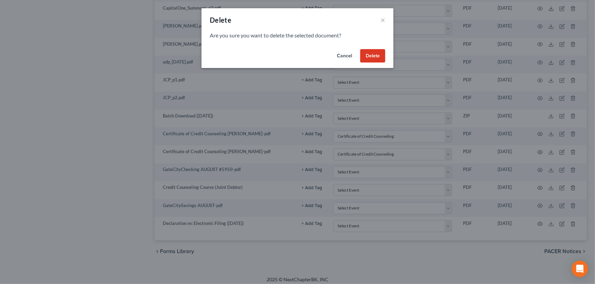
click at [372, 55] on button "Delete" at bounding box center [372, 56] width 25 height 14
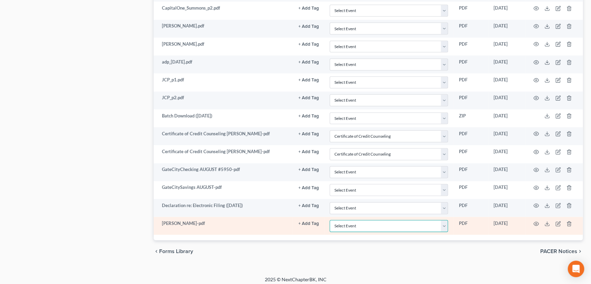
click at [443, 221] on select "Select Event Certificate of Credit Counseling Chapter 13 Plan Pay Filing Fee in…" at bounding box center [389, 226] width 118 height 12
click at [330, 220] on select "Select Event Certificate of Credit Counseling Chapter 13 Plan Pay Filing Fee in…" at bounding box center [389, 226] width 118 height 12
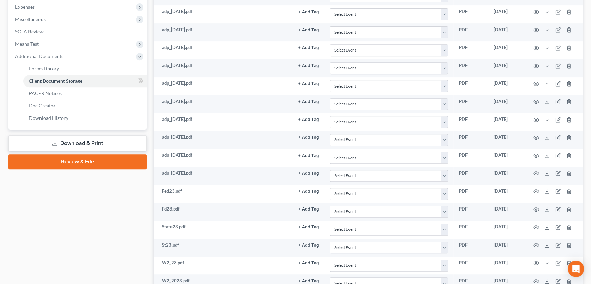
scroll to position [197, 0]
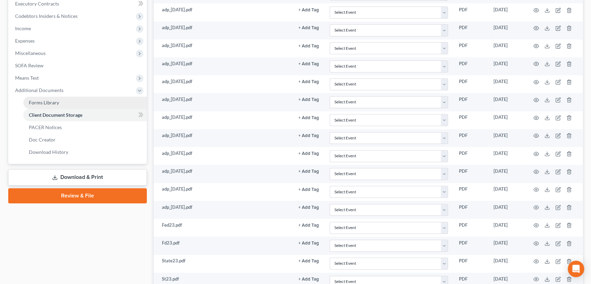
click at [33, 103] on span "Forms Library" at bounding box center [44, 102] width 30 height 6
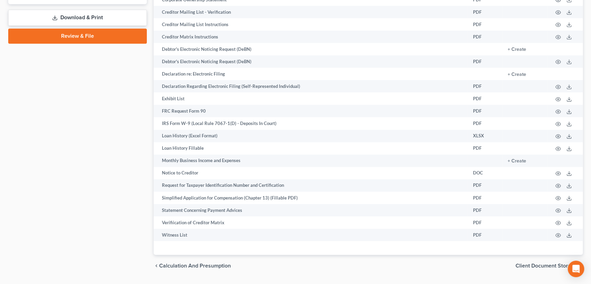
scroll to position [362, 0]
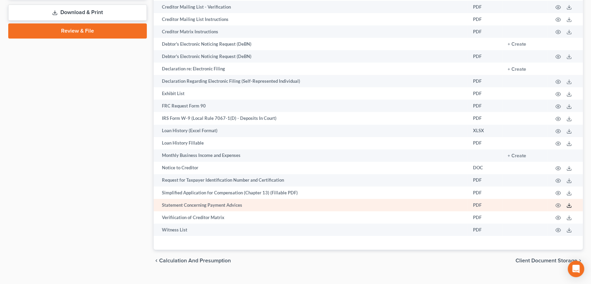
click at [571, 203] on icon at bounding box center [568, 204] width 5 height 5
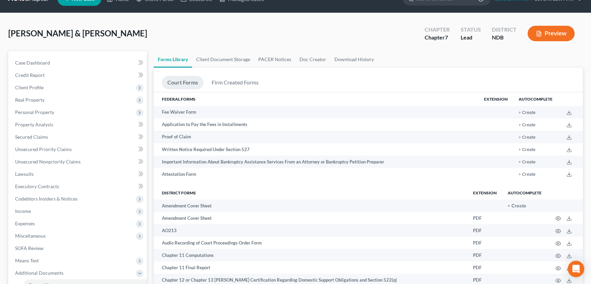
scroll to position [0, 0]
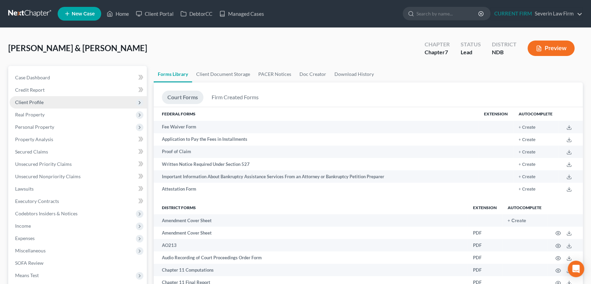
click at [28, 103] on span "Client Profile" at bounding box center [29, 102] width 28 height 6
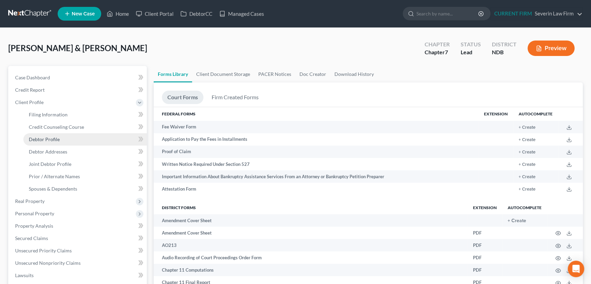
click at [37, 139] on span "Debtor Profile" at bounding box center [44, 139] width 31 height 6
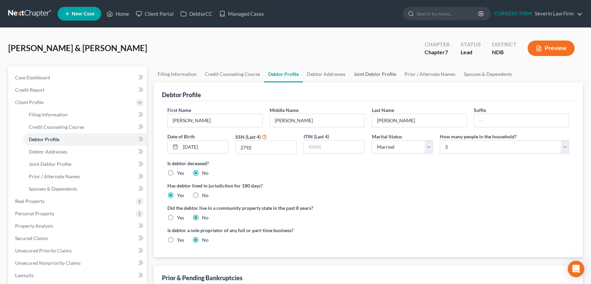
click at [374, 72] on link "Joint Debtor Profile" at bounding box center [374, 74] width 51 height 16
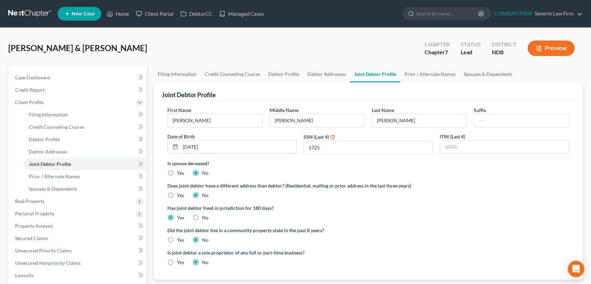
scroll to position [166, 0]
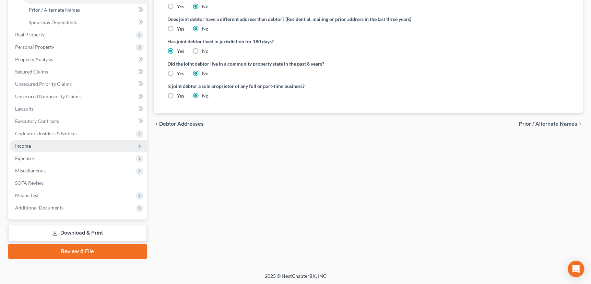
click at [24, 144] on span "Income" at bounding box center [23, 146] width 16 height 6
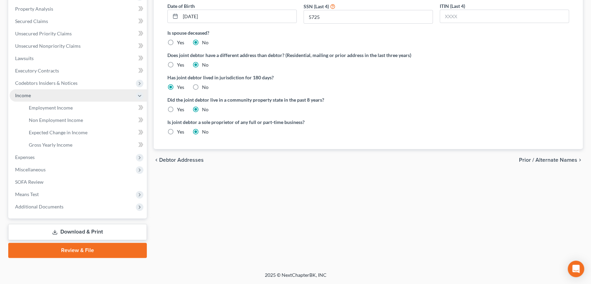
scroll to position [129, 0]
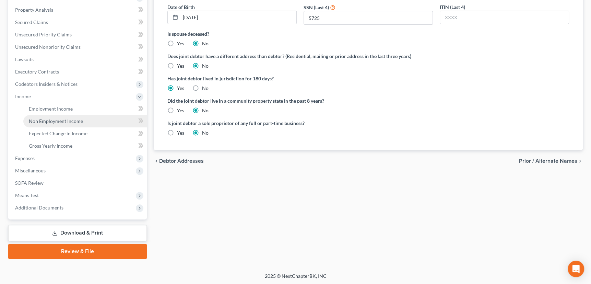
click at [48, 119] on span "Non Employment Income" at bounding box center [56, 121] width 54 height 6
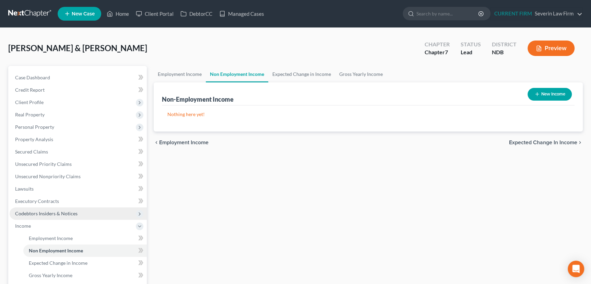
drag, startPoint x: 20, startPoint y: 226, endPoint x: 48, endPoint y: 215, distance: 30.3
click at [20, 226] on span "Income" at bounding box center [23, 226] width 16 height 6
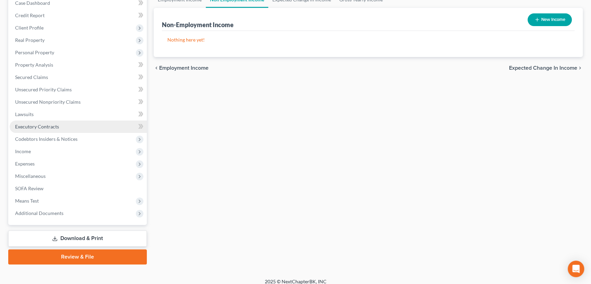
scroll to position [80, 0]
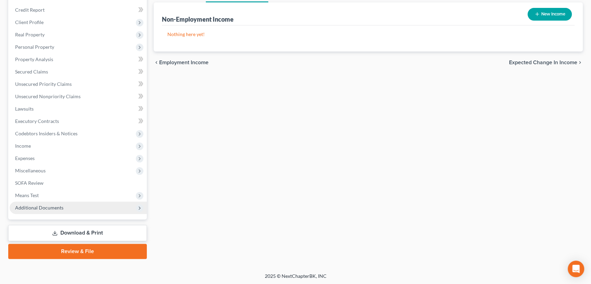
click at [45, 206] on span "Additional Documents" at bounding box center [39, 207] width 48 height 6
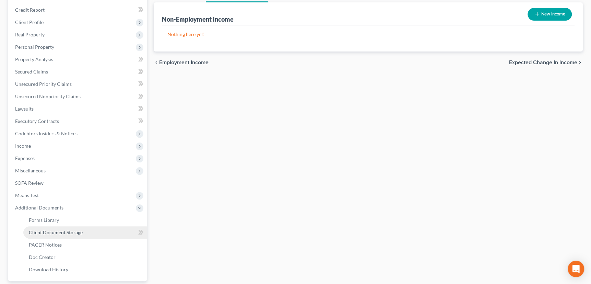
click at [51, 231] on span "Client Document Storage" at bounding box center [56, 232] width 54 height 6
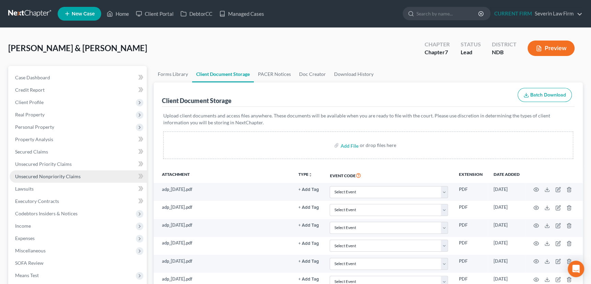
scroll to position [187, 0]
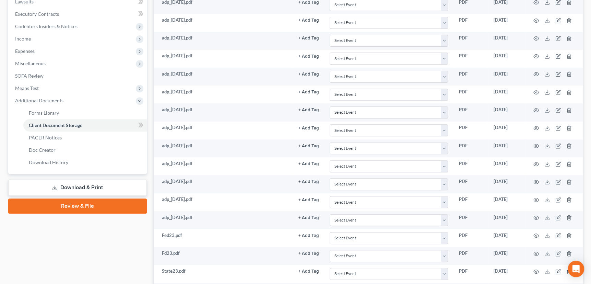
click at [57, 187] on icon at bounding box center [54, 187] width 5 height 5
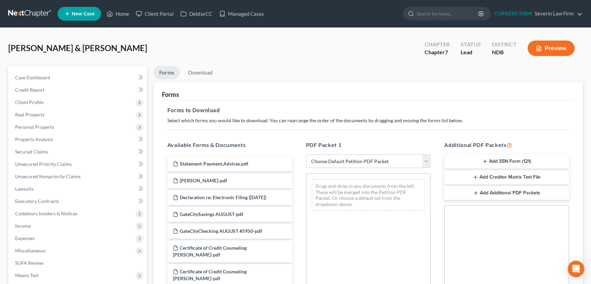
click at [427, 160] on select "Choose Default Petition PDF Packet Complete Bankruptcy Petition (all forms and …" at bounding box center [368, 161] width 125 height 14
click at [306, 154] on select "Choose Default Petition PDF Packet Complete Bankruptcy Petition (all forms and …" at bounding box center [368, 161] width 125 height 14
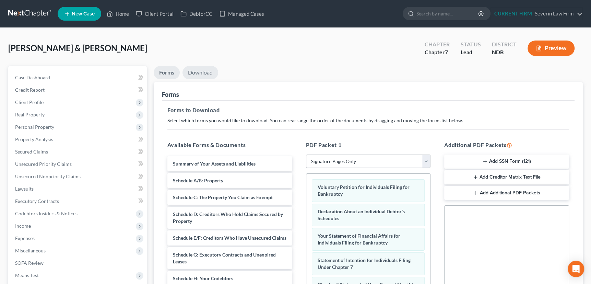
click at [199, 71] on link "Download" at bounding box center [200, 72] width 36 height 13
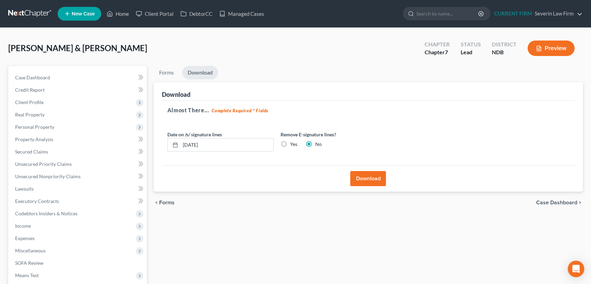
click at [290, 142] on label "Yes" at bounding box center [293, 144] width 7 height 7
click at [293, 142] on input "Yes" at bounding box center [295, 143] width 4 height 4
click at [376, 177] on button "Download" at bounding box center [368, 178] width 36 height 15
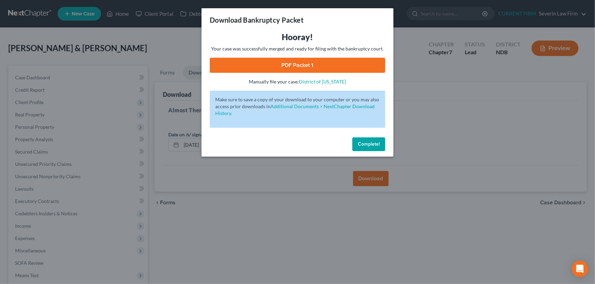
click at [295, 65] on link "PDF Packet 1" at bounding box center [298, 65] width 176 height 15
click at [374, 143] on span "Complete!" at bounding box center [369, 144] width 22 height 6
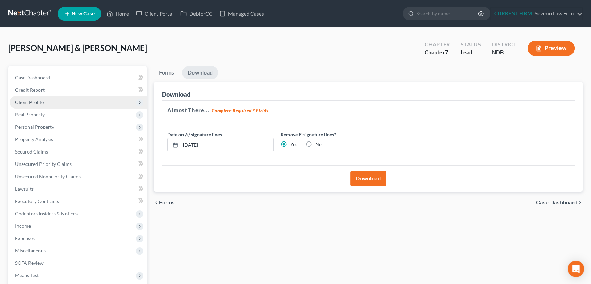
click at [29, 100] on span "Client Profile" at bounding box center [29, 102] width 28 height 6
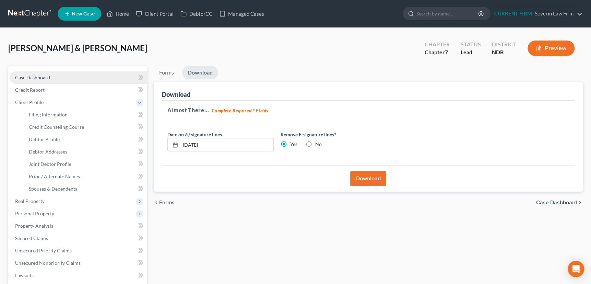
click at [37, 78] on span "Case Dashboard" at bounding box center [32, 77] width 35 height 6
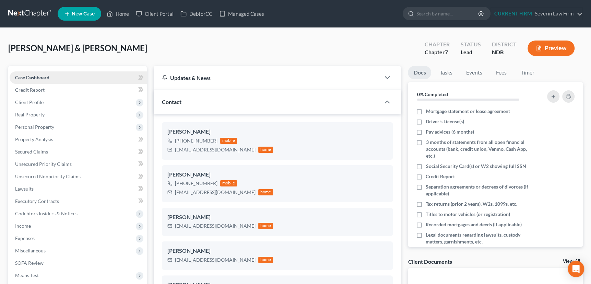
scroll to position [367, 0]
drag, startPoint x: 175, startPoint y: 148, endPoint x: 232, endPoint y: 150, distance: 57.6
click at [232, 150] on div "tketterling1968@gmail.com" at bounding box center [215, 149] width 81 height 7
copy div "tketterling1968@gmail.com"
drag, startPoint x: 174, startPoint y: 191, endPoint x: 217, endPoint y: 192, distance: 43.9
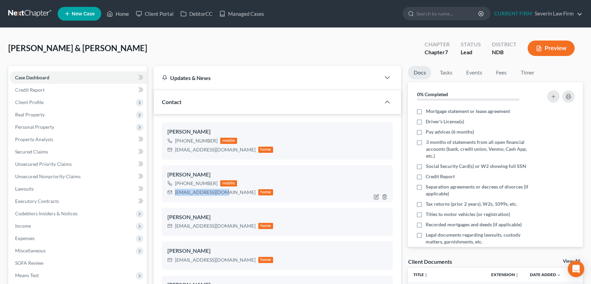
click at [217, 192] on div "jenketter@gmail.com home" at bounding box center [220, 192] width 106 height 9
copy div "jenketter@gmail.com"
click at [123, 13] on link "Home" at bounding box center [117, 14] width 29 height 12
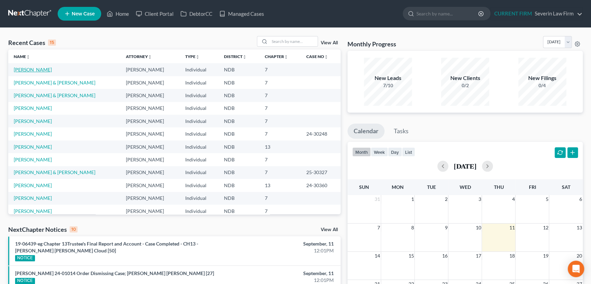
click at [33, 70] on link "Kosek, Triston" at bounding box center [33, 70] width 38 height 6
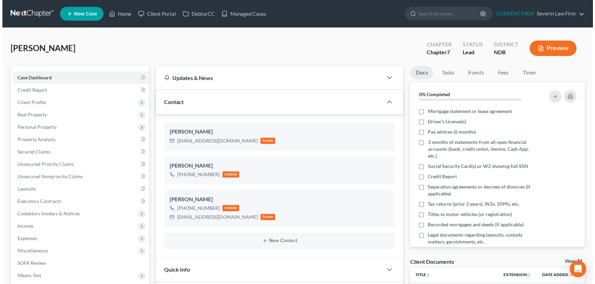
scroll to position [328, 0]
click at [547, 47] on button "Preview" at bounding box center [550, 47] width 47 height 15
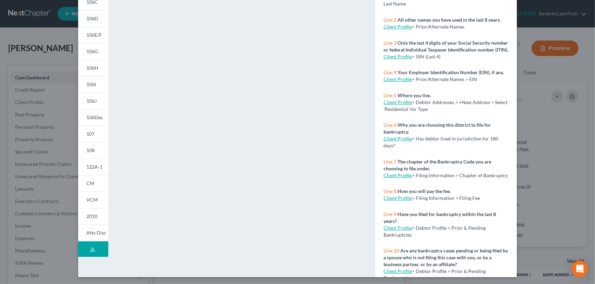
scroll to position [96, 0]
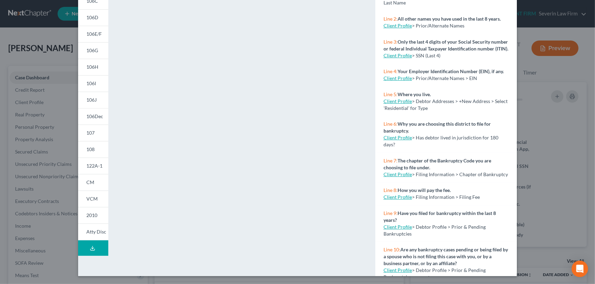
click at [94, 250] on button "Download Draft" at bounding box center [93, 247] width 30 height 15
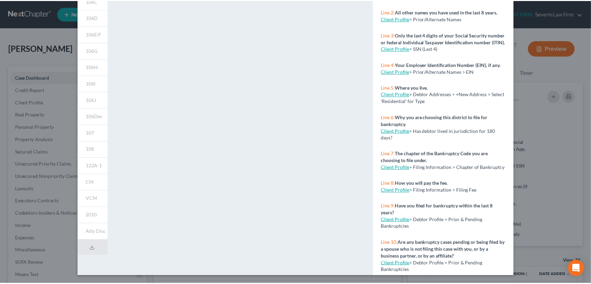
scroll to position [0, 0]
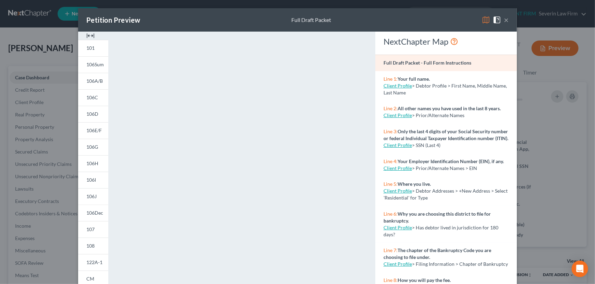
click at [504, 19] on button "×" at bounding box center [506, 20] width 5 height 8
